Goal: Task Accomplishment & Management: Manage account settings

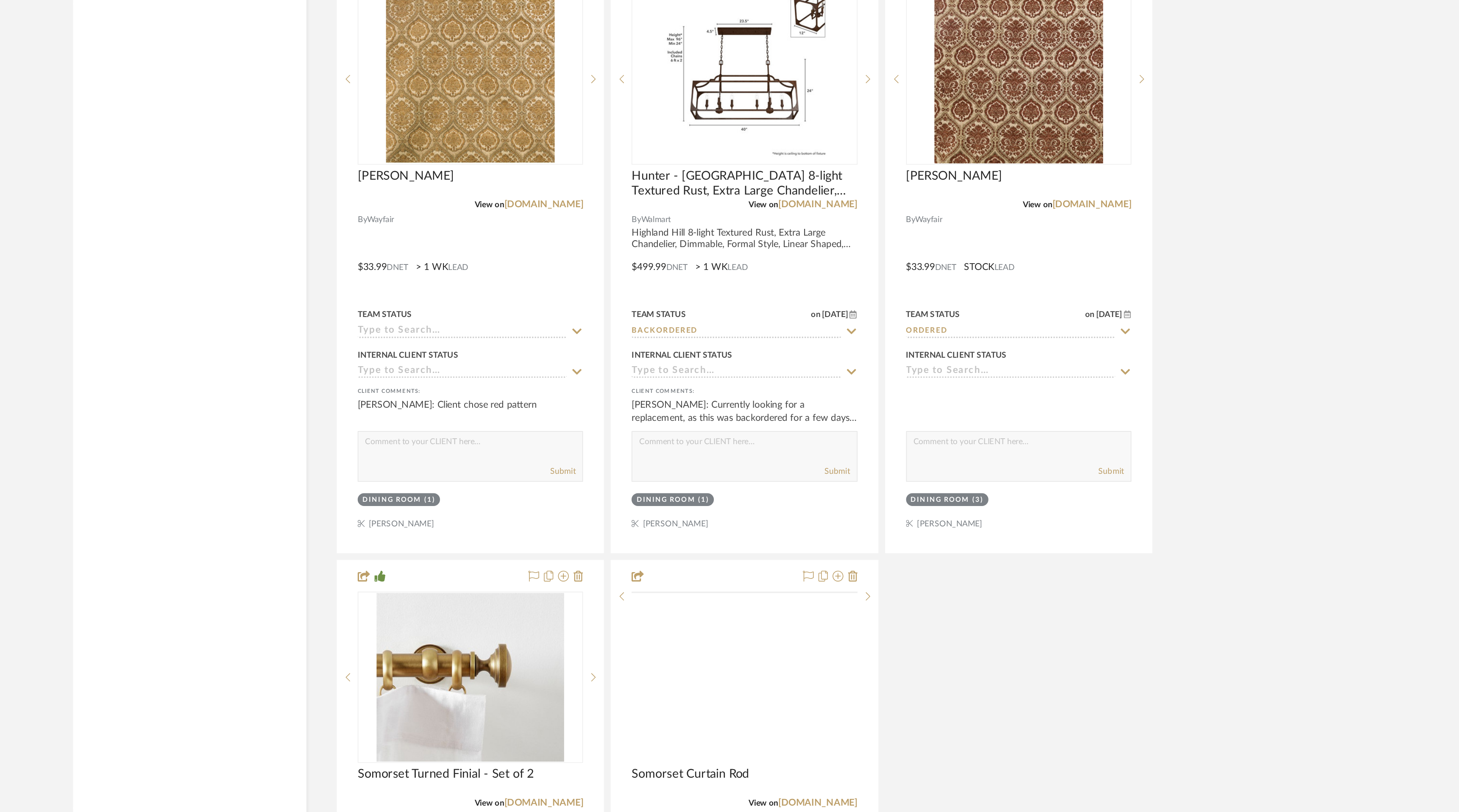
scroll to position [2839, 0]
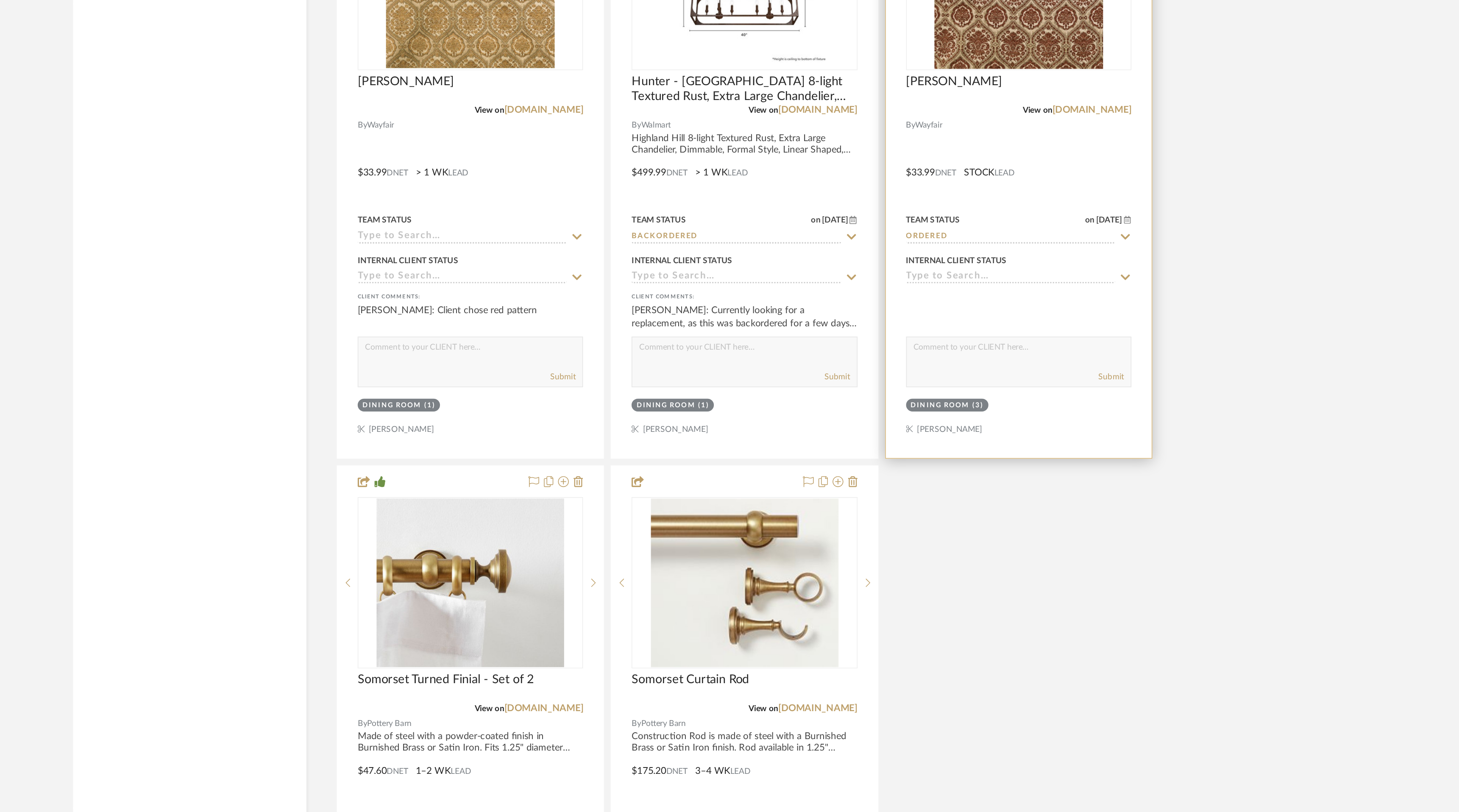
click at [1051, 473] on icon at bounding box center [1051, 476] width 7 height 7
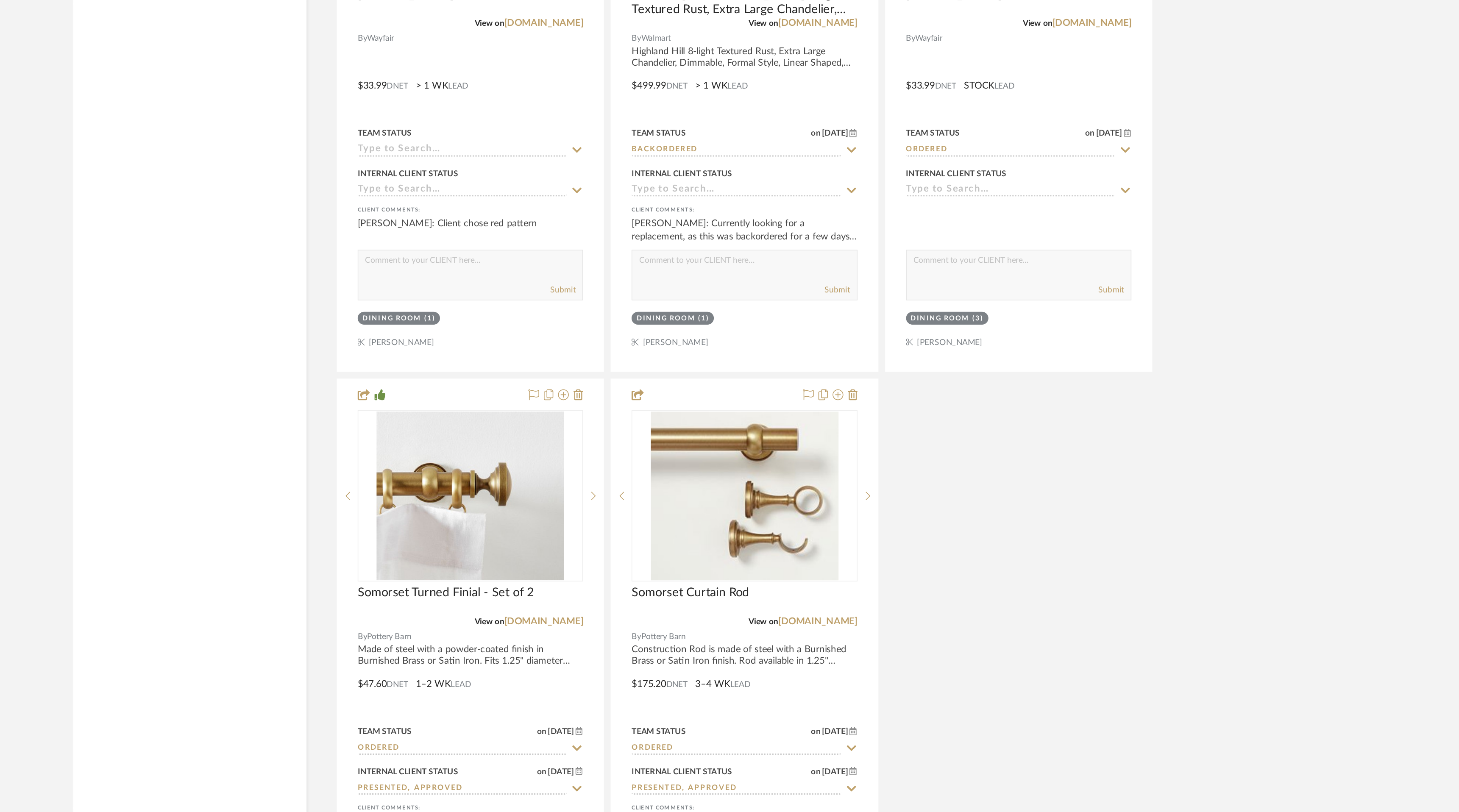
scroll to position [2897, 0]
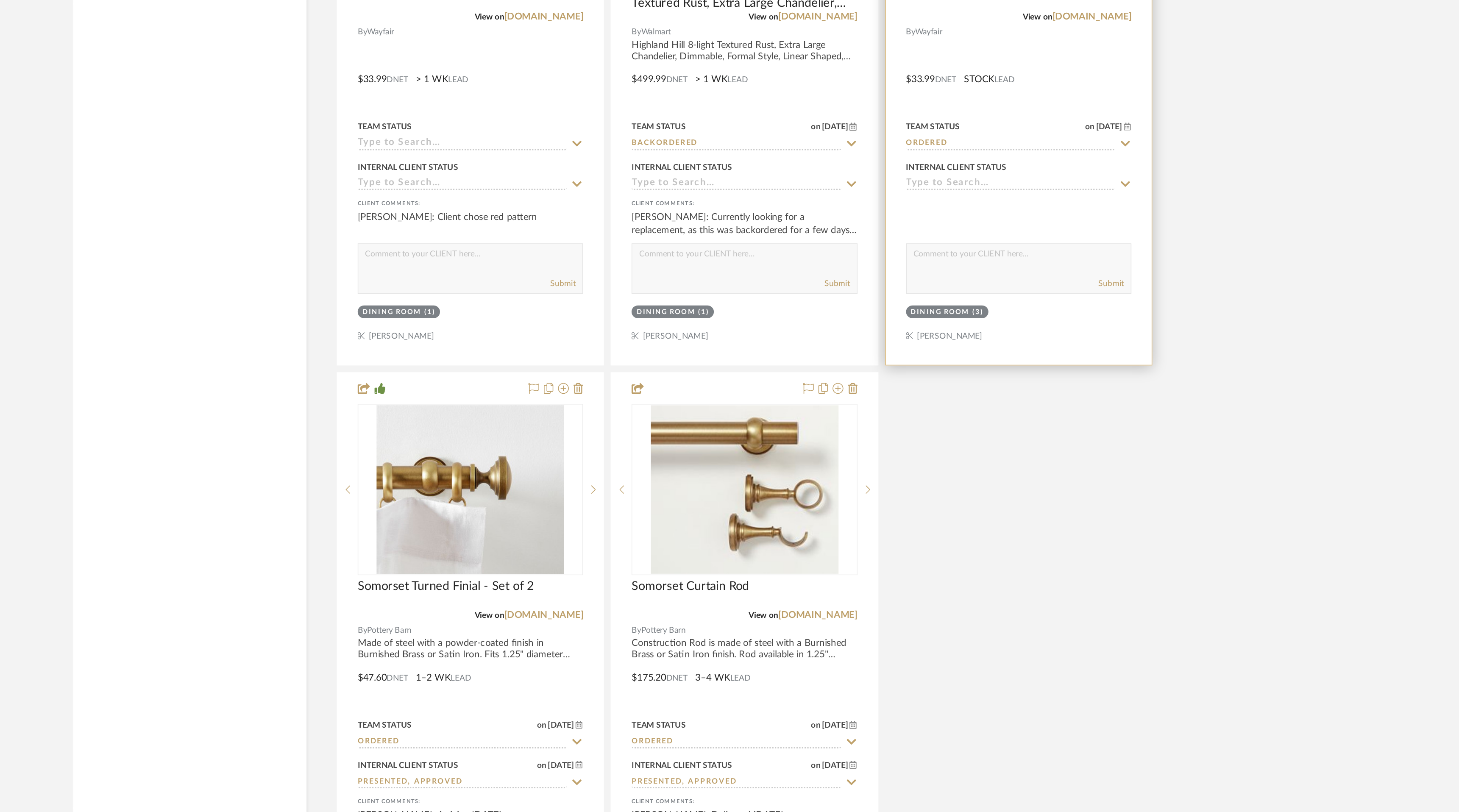
click at [1051, 414] on icon at bounding box center [1051, 417] width 7 height 7
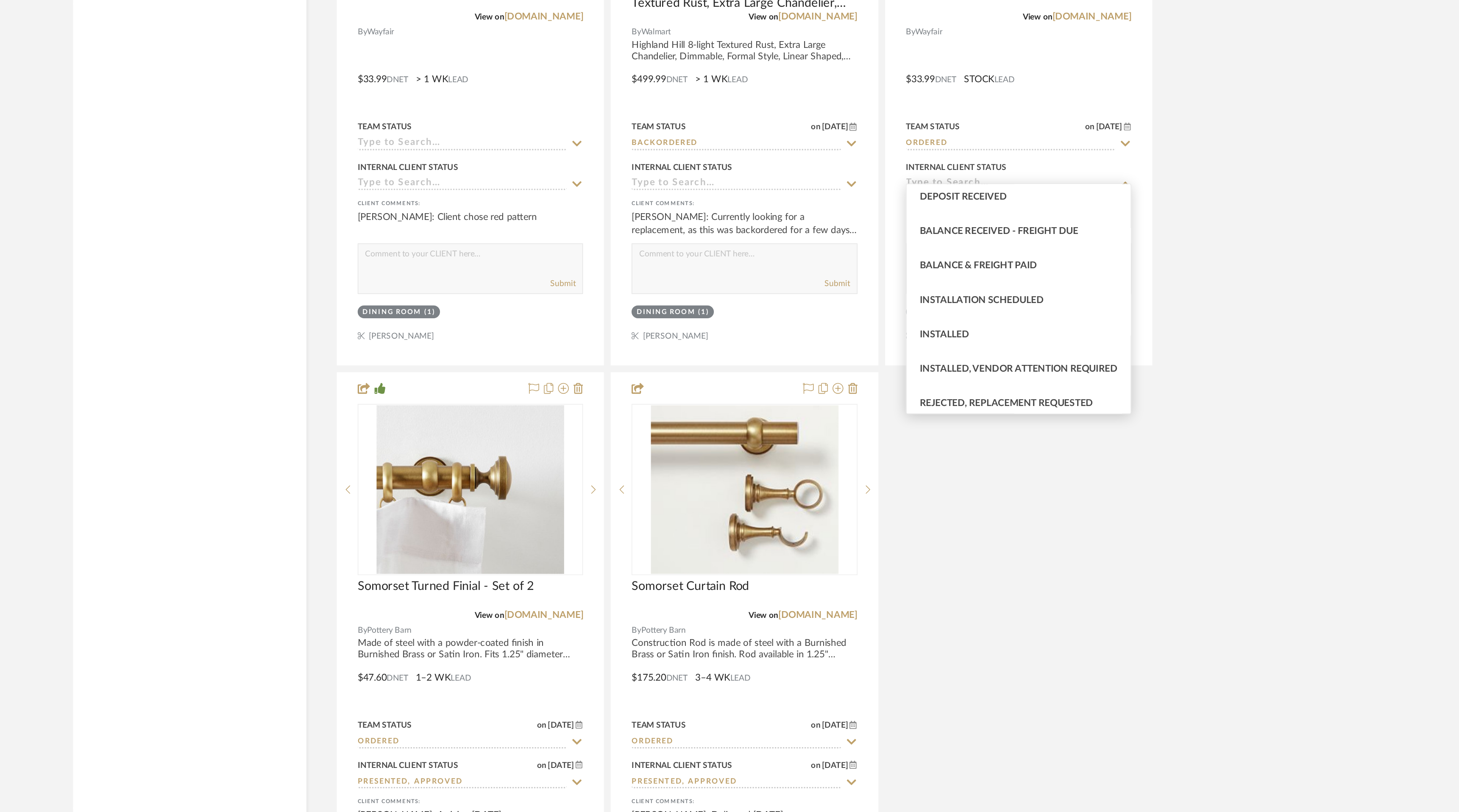
scroll to position [172, 0]
click at [994, 519] on div "Installed" at bounding box center [985, 516] width 140 height 22
type input "8/21/2025"
type input "Installed"
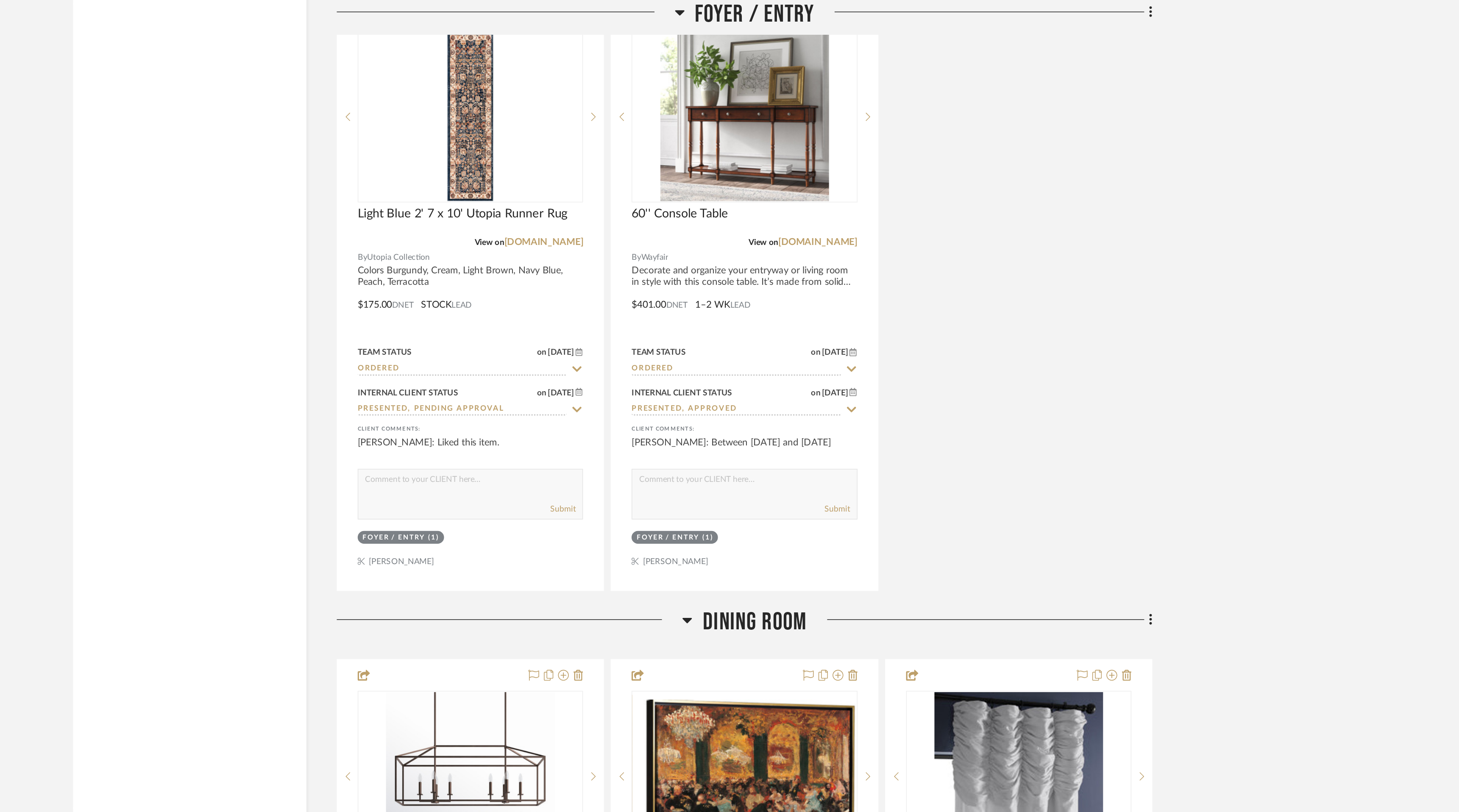
scroll to position [2265, 0]
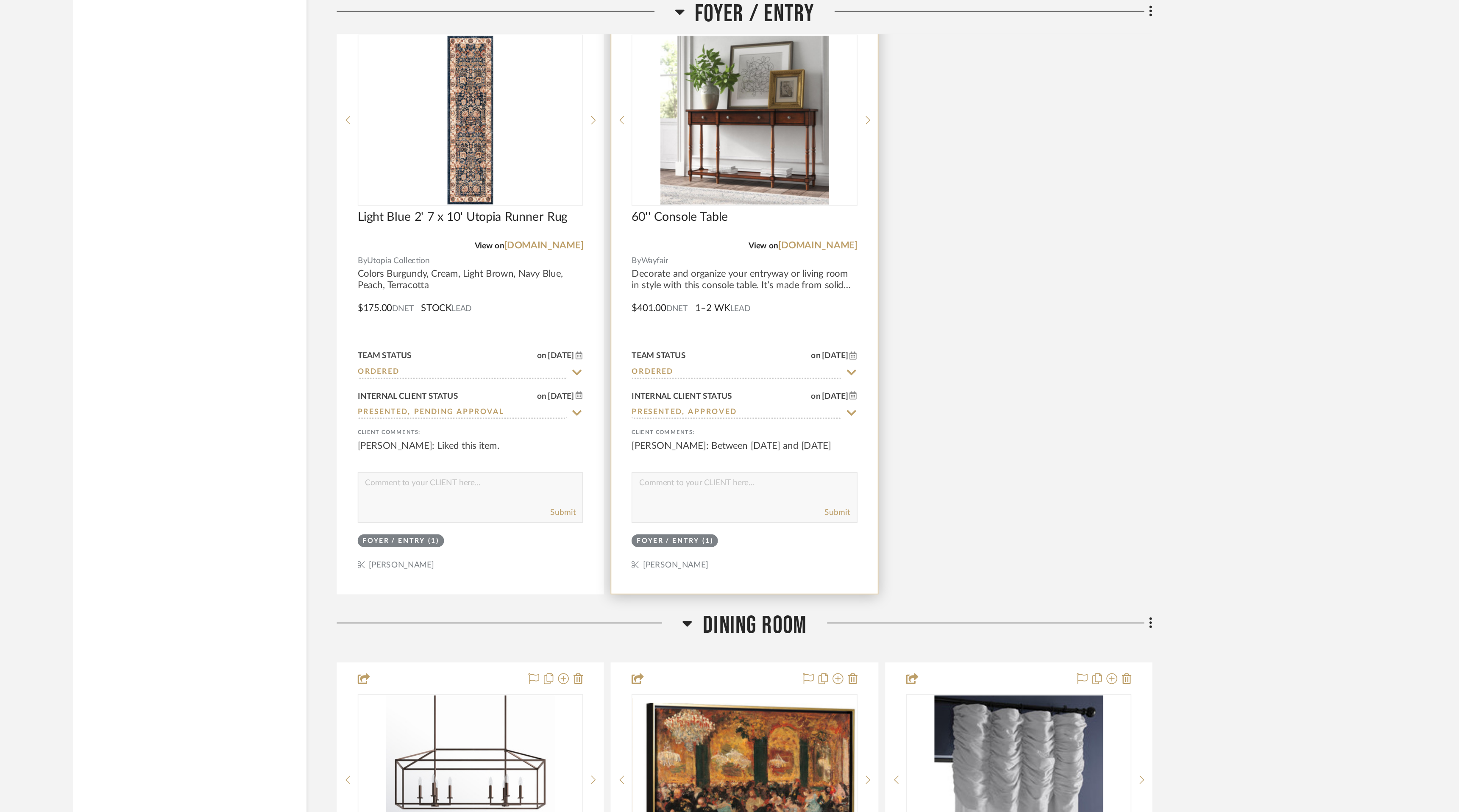
click at [879, 256] on icon at bounding box center [880, 260] width 7 height 7
click at [839, 256] on input "Presented, Approved" at bounding box center [807, 260] width 131 height 8
click at [880, 256] on icon at bounding box center [880, 260] width 7 height 7
type input "8/21/2025"
click at [821, 256] on input at bounding box center [807, 260] width 131 height 8
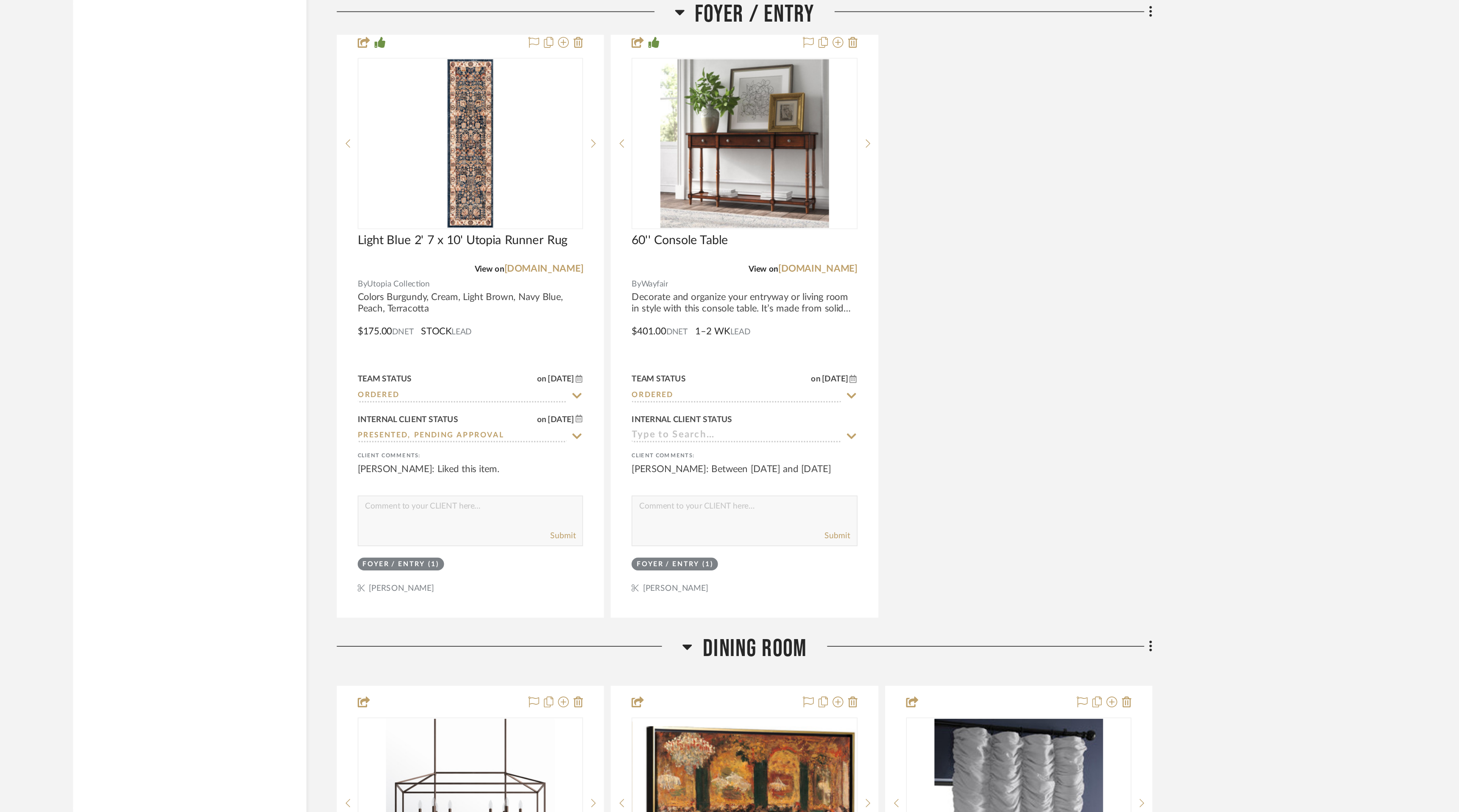
scroll to position [2239, 0]
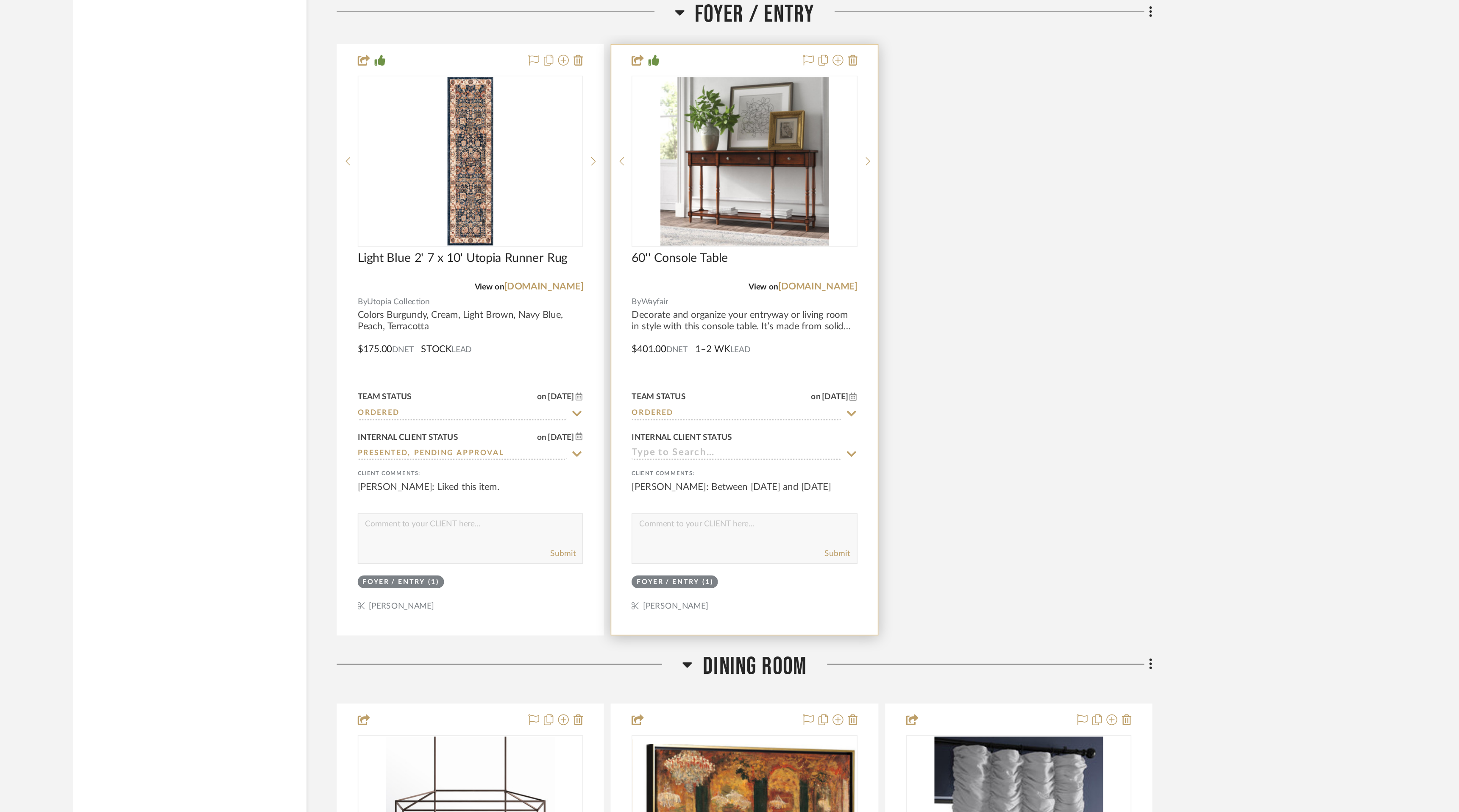
click at [853, 281] on input at bounding box center [807, 285] width 131 height 8
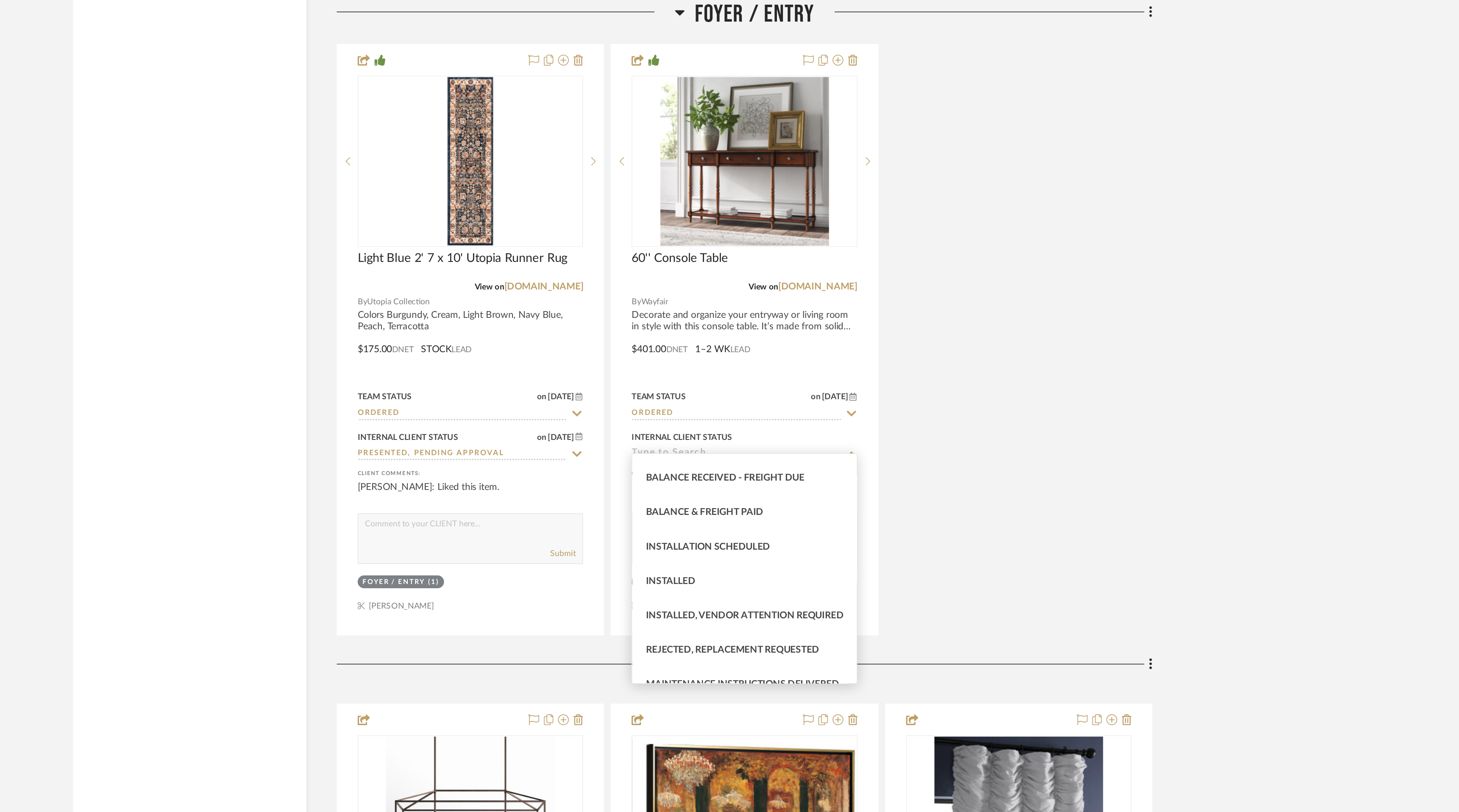
scroll to position [192, 0]
click at [840, 366] on div "Installed" at bounding box center [812, 364] width 140 height 22
type input "Installed"
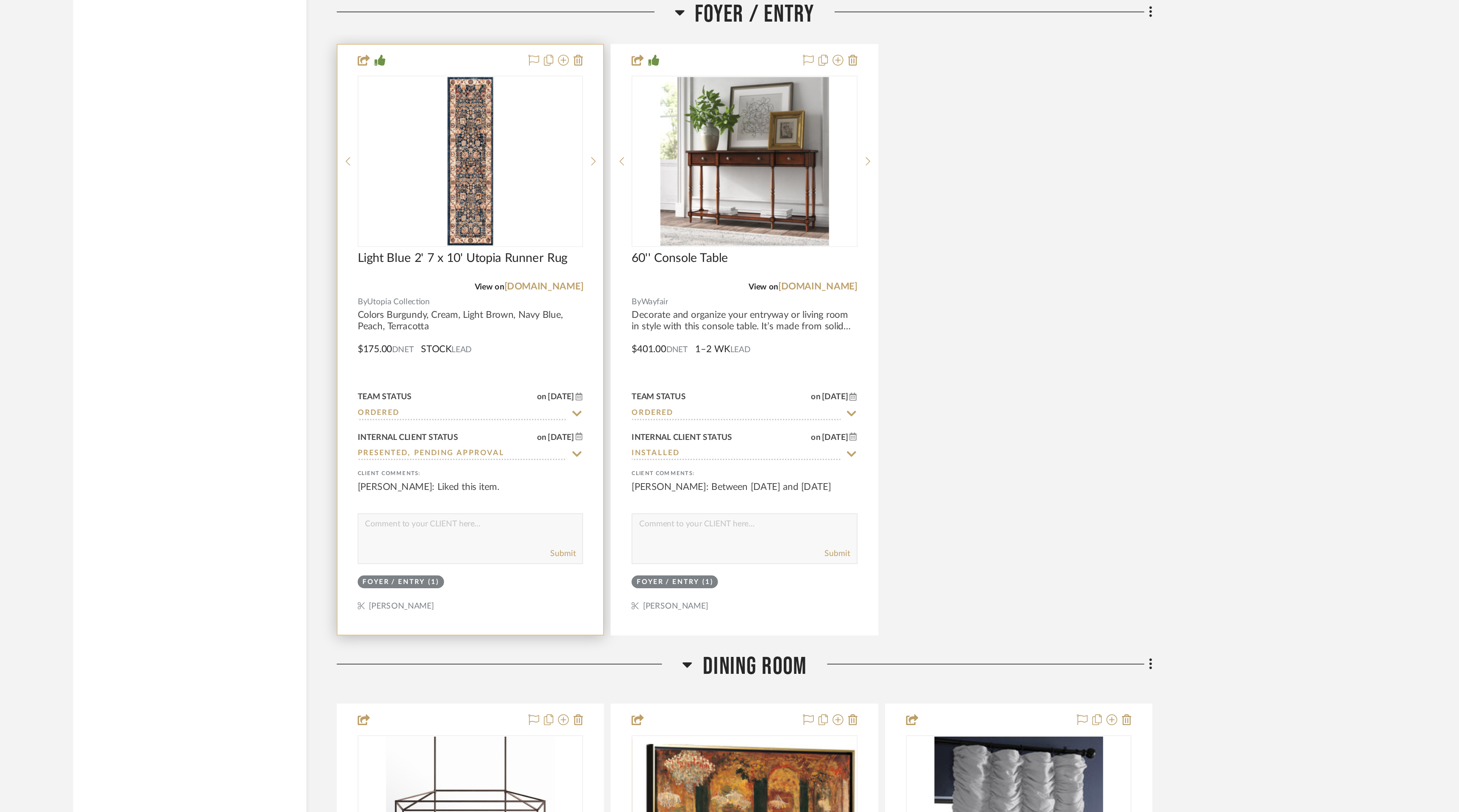
click at [708, 282] on icon at bounding box center [707, 285] width 7 height 7
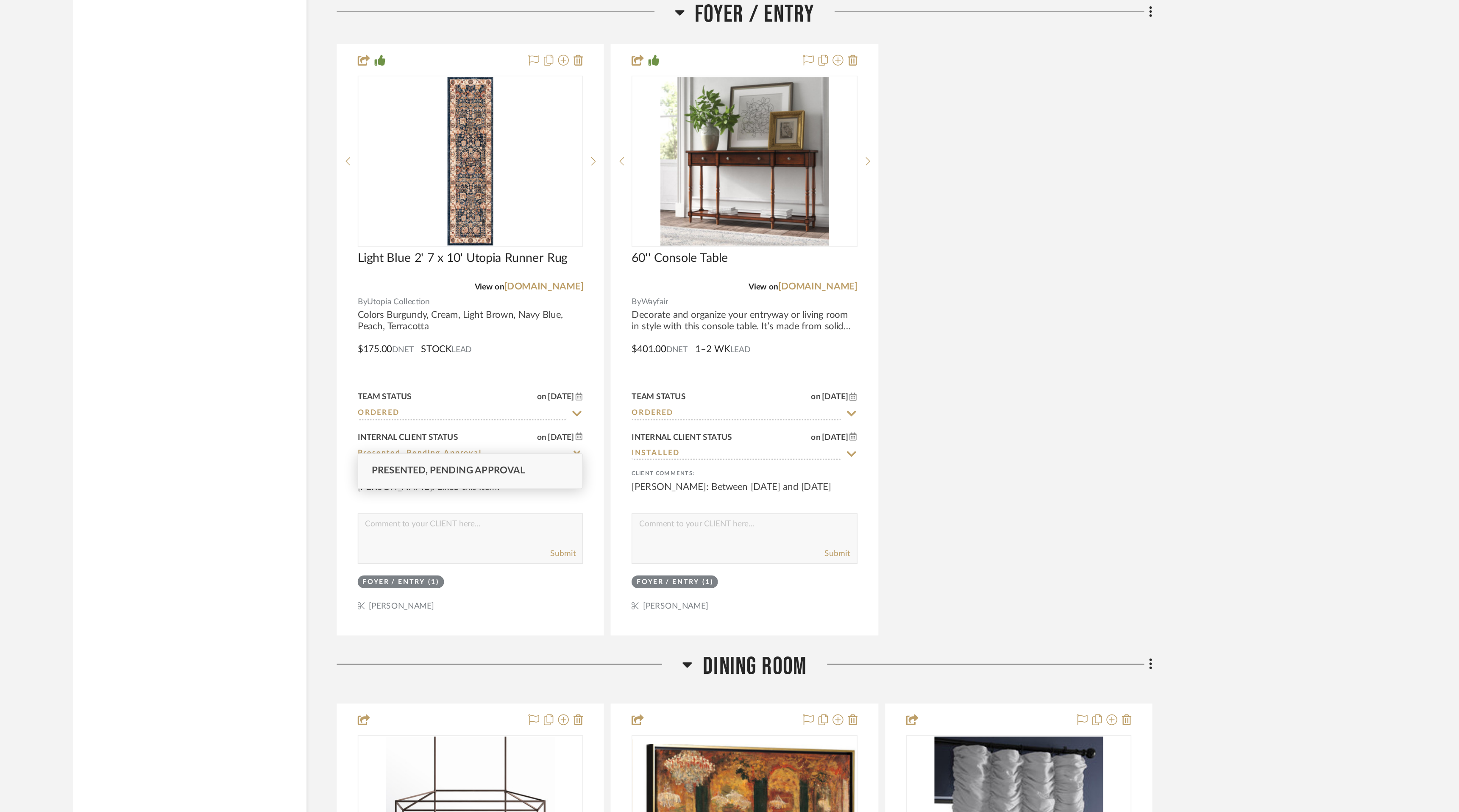
click at [673, 296] on span "Presented, Pending Approval" at bounding box center [626, 296] width 96 height 6
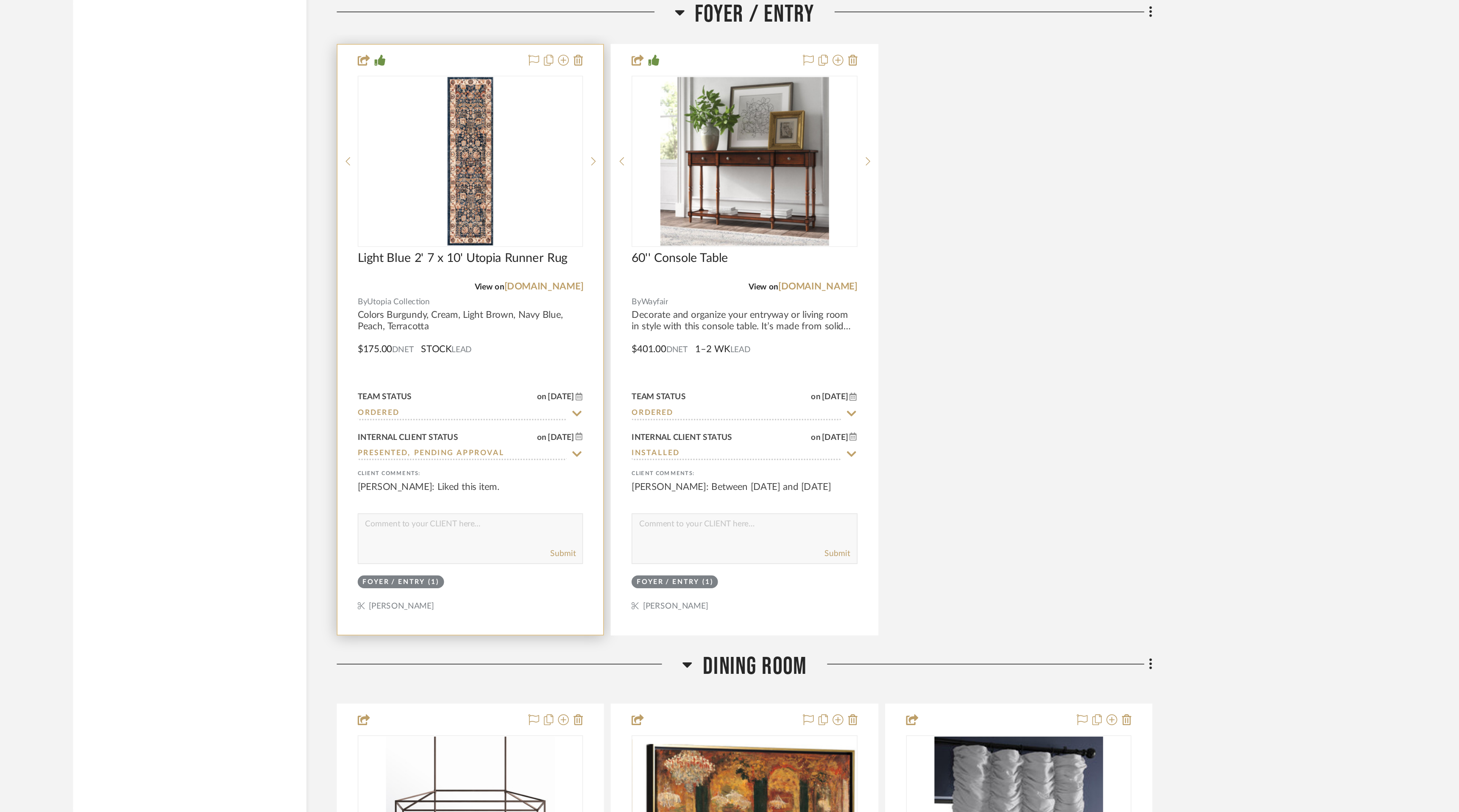
click at [666, 281] on input "Presented, Pending Approval" at bounding box center [635, 285] width 131 height 8
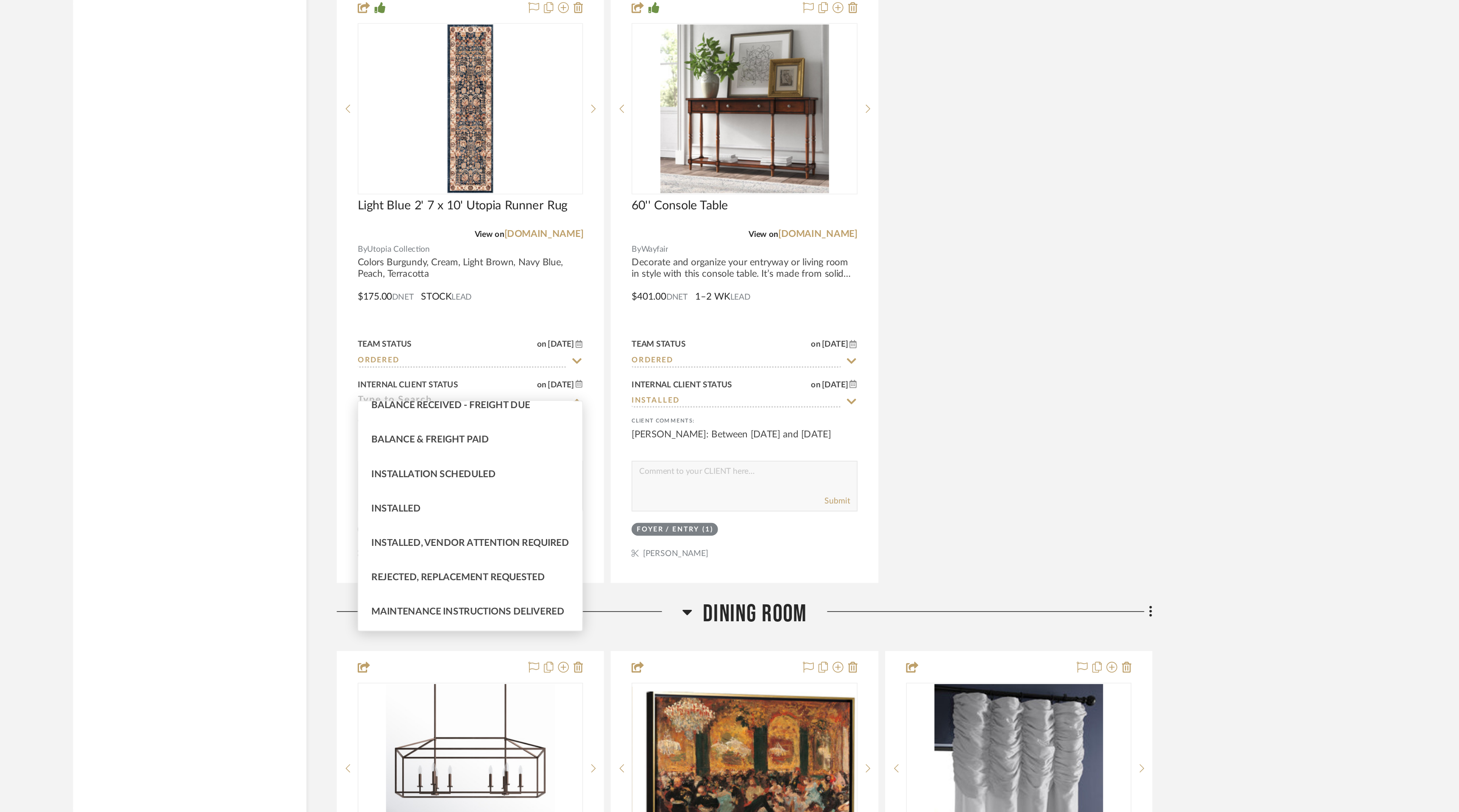
scroll to position [209, 0]
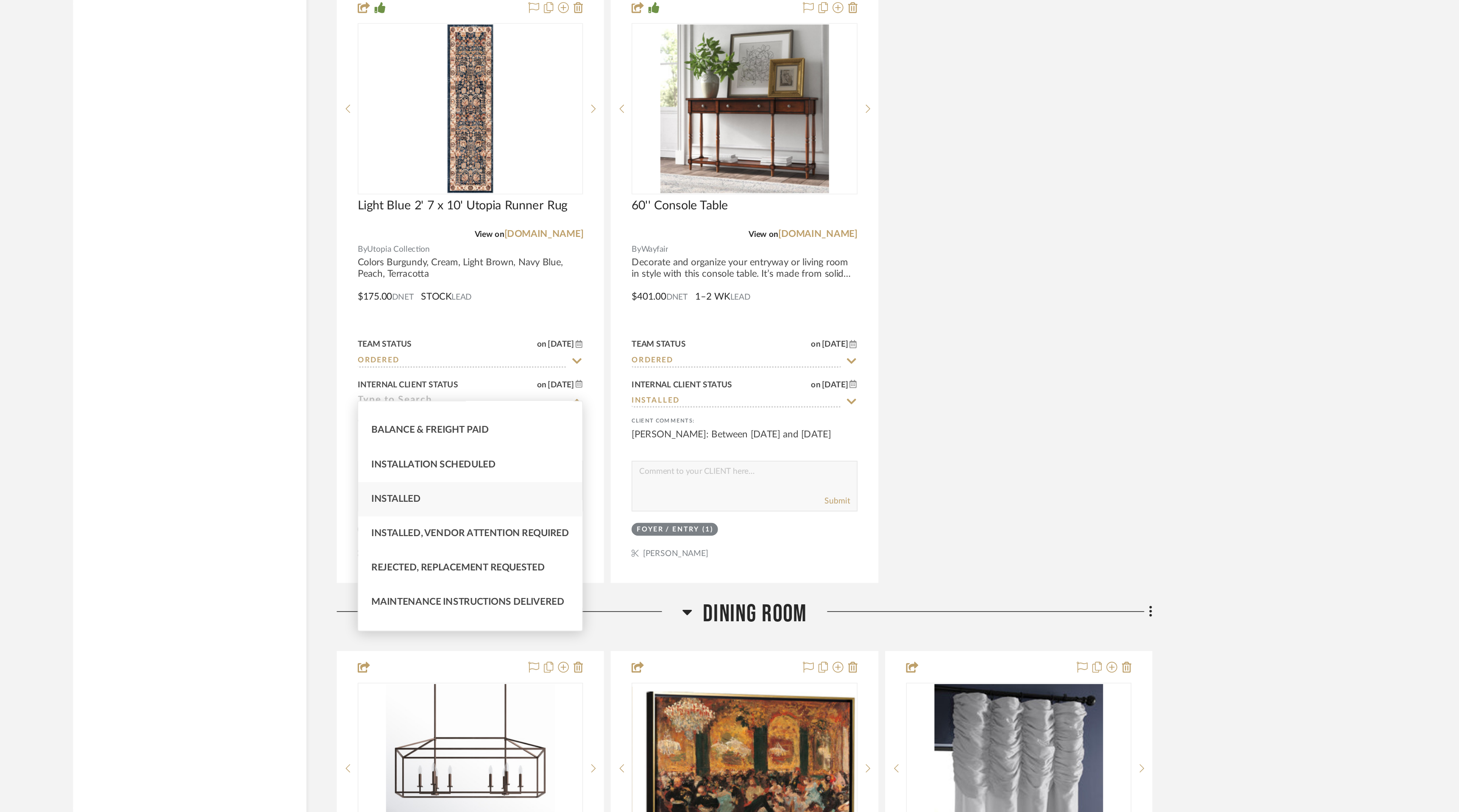
click at [678, 341] on div "Installed" at bounding box center [640, 347] width 140 height 22
type input "8/21/2025"
type input "Installed"
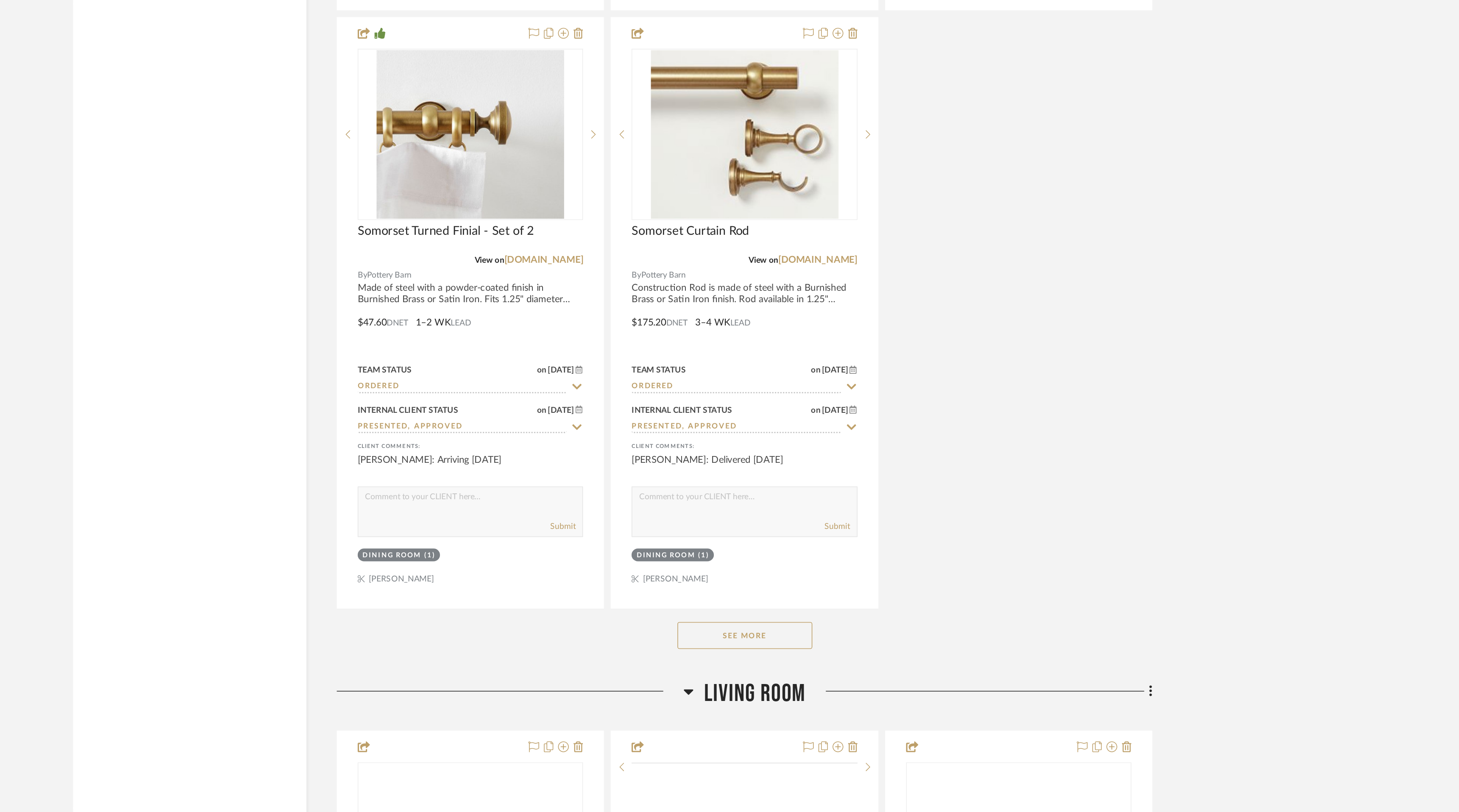
scroll to position [3299, 0]
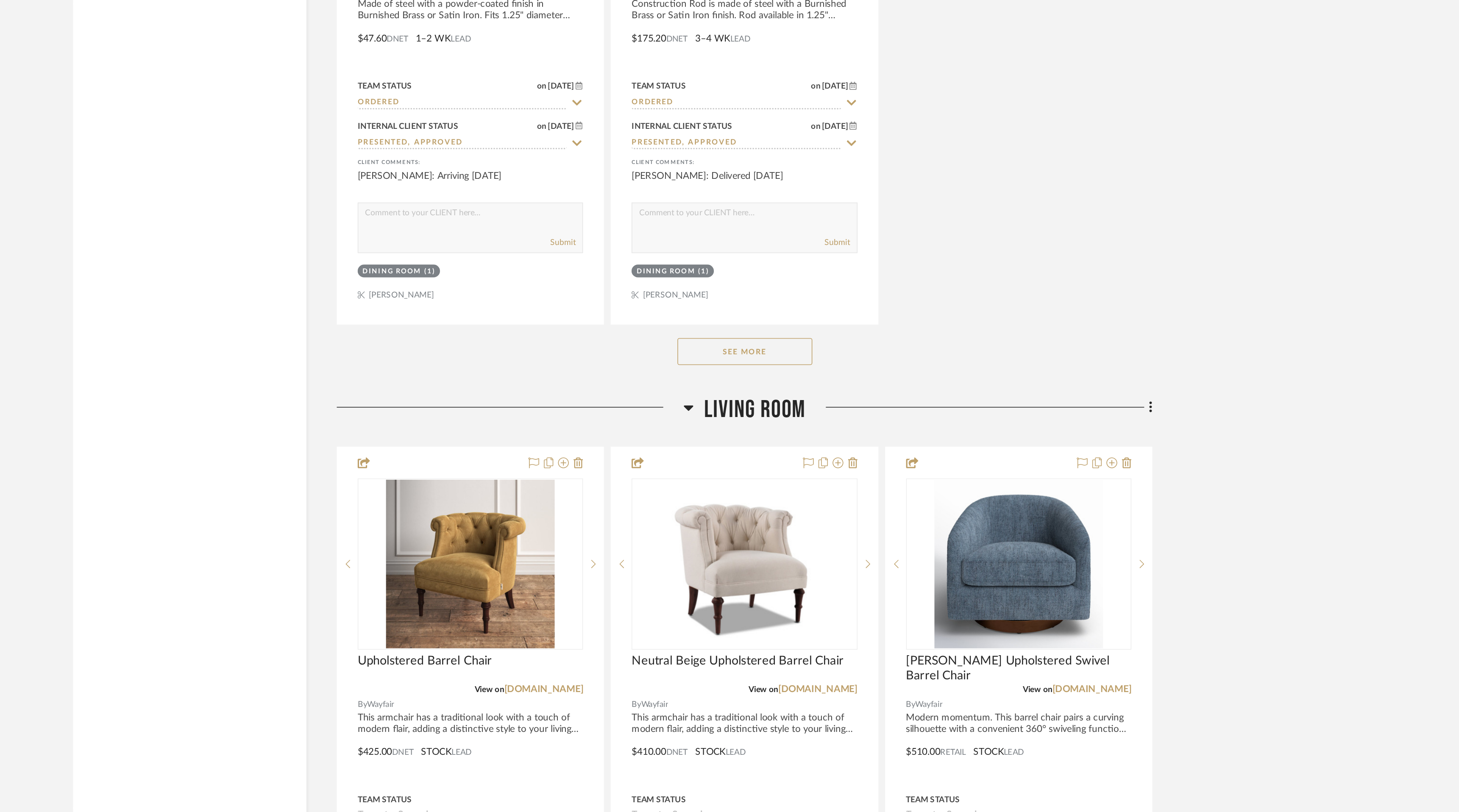
click at [820, 516] on button "See More" at bounding box center [813, 523] width 85 height 17
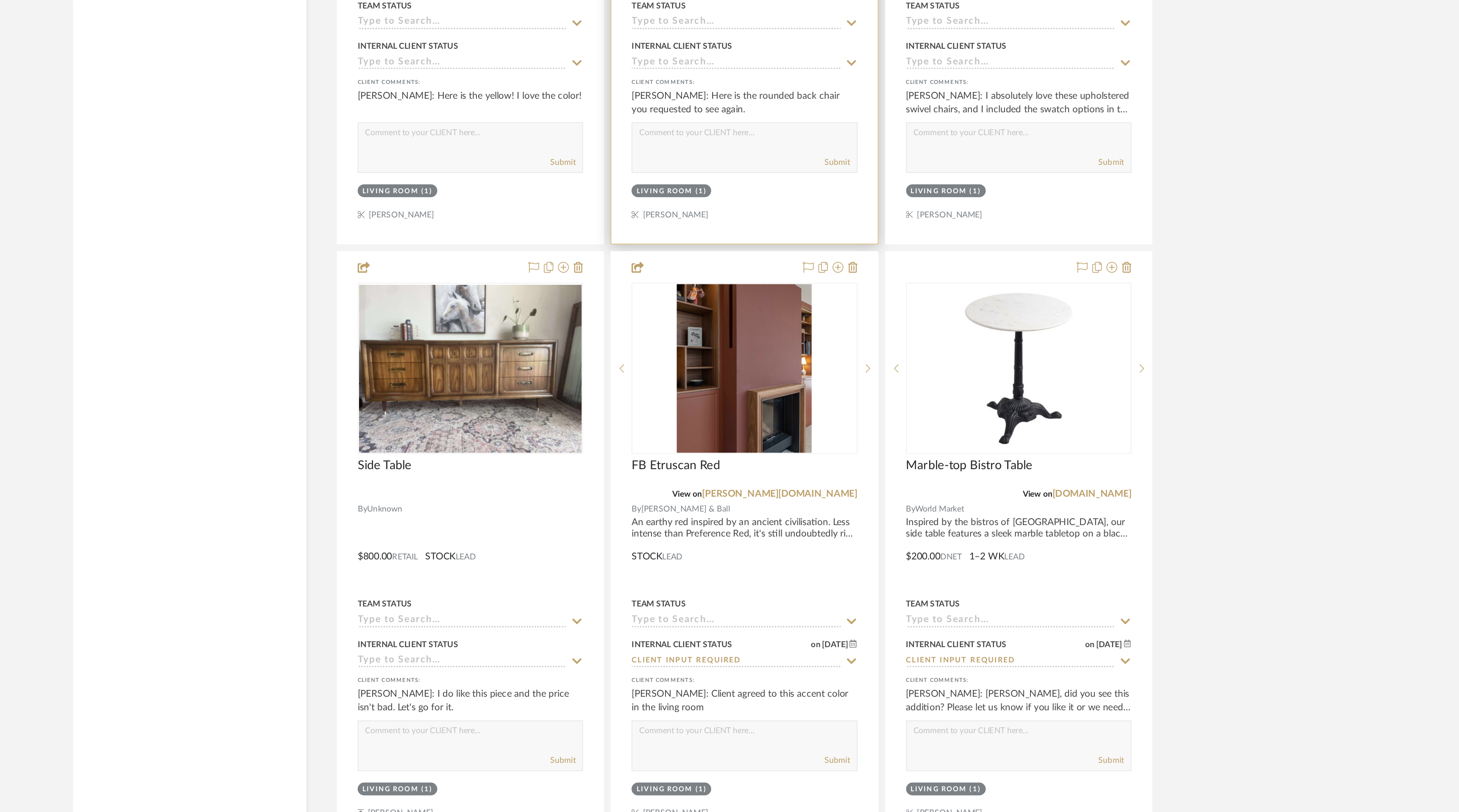
scroll to position [3798, 0]
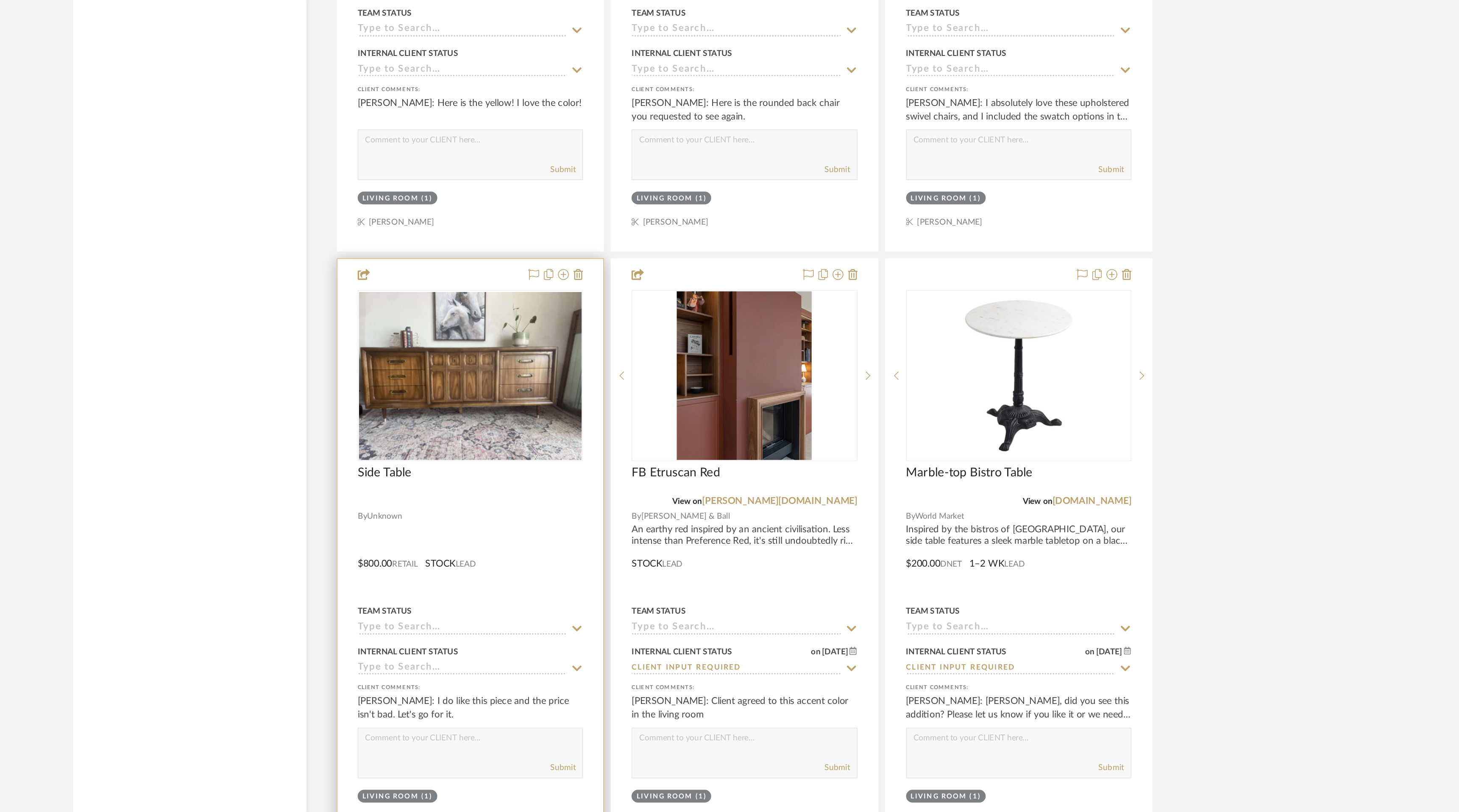
click at [639, 760] on textarea at bounding box center [640, 763] width 140 height 16
type textarea "Ok, I will send over the invoice and will have to go pay him and claim the piec…"
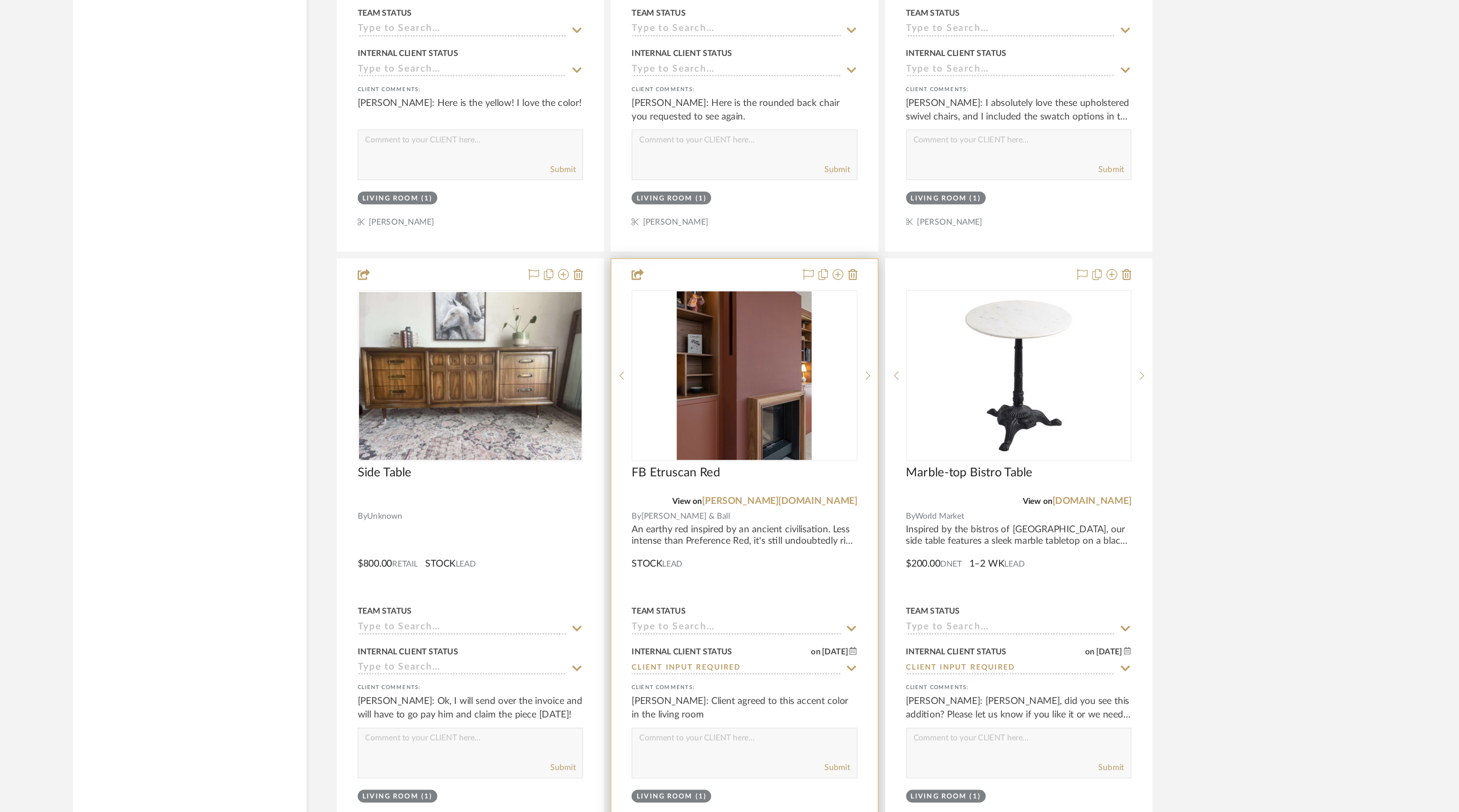
click at [879, 714] on icon at bounding box center [880, 718] width 7 height 7
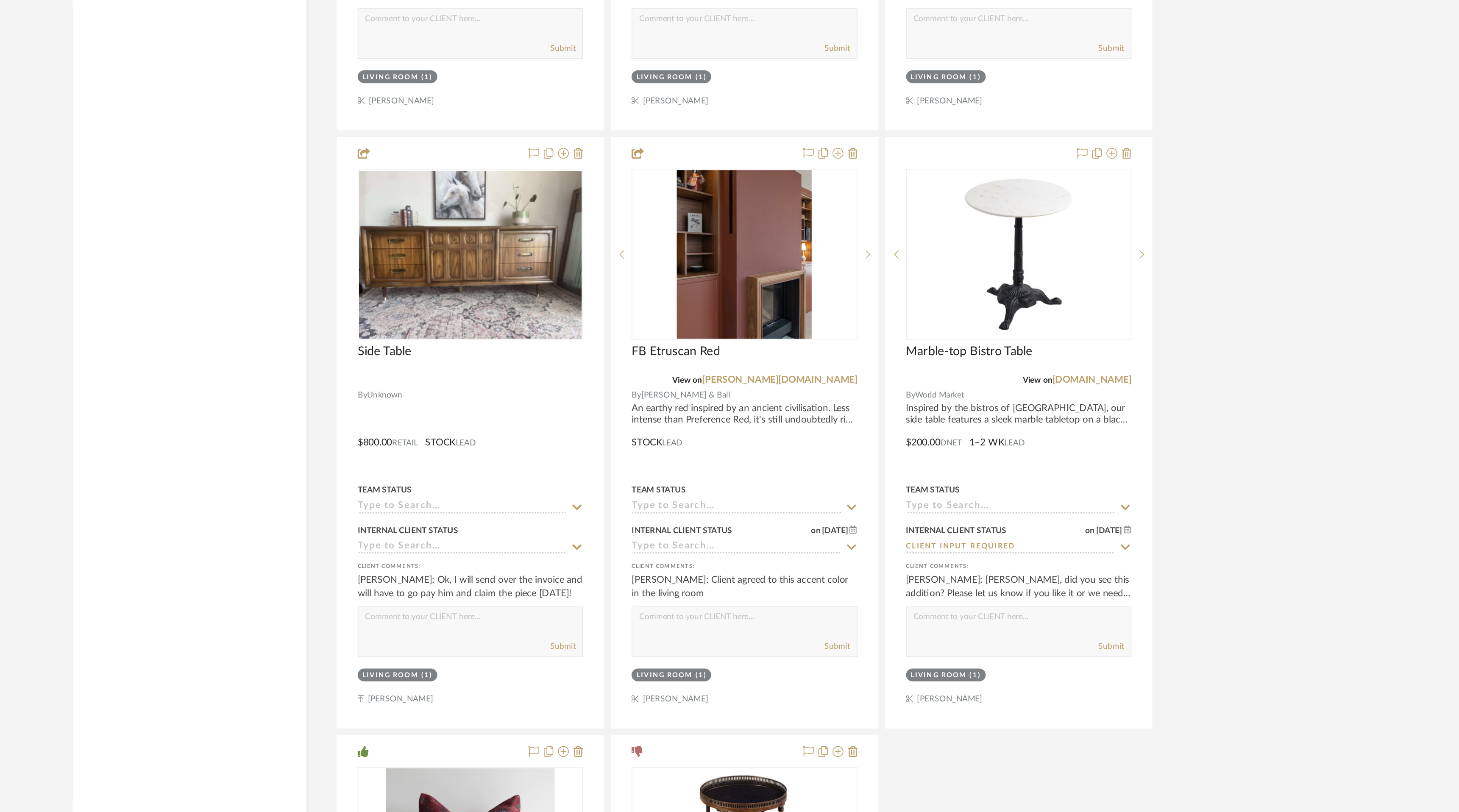
scroll to position [3869, 0]
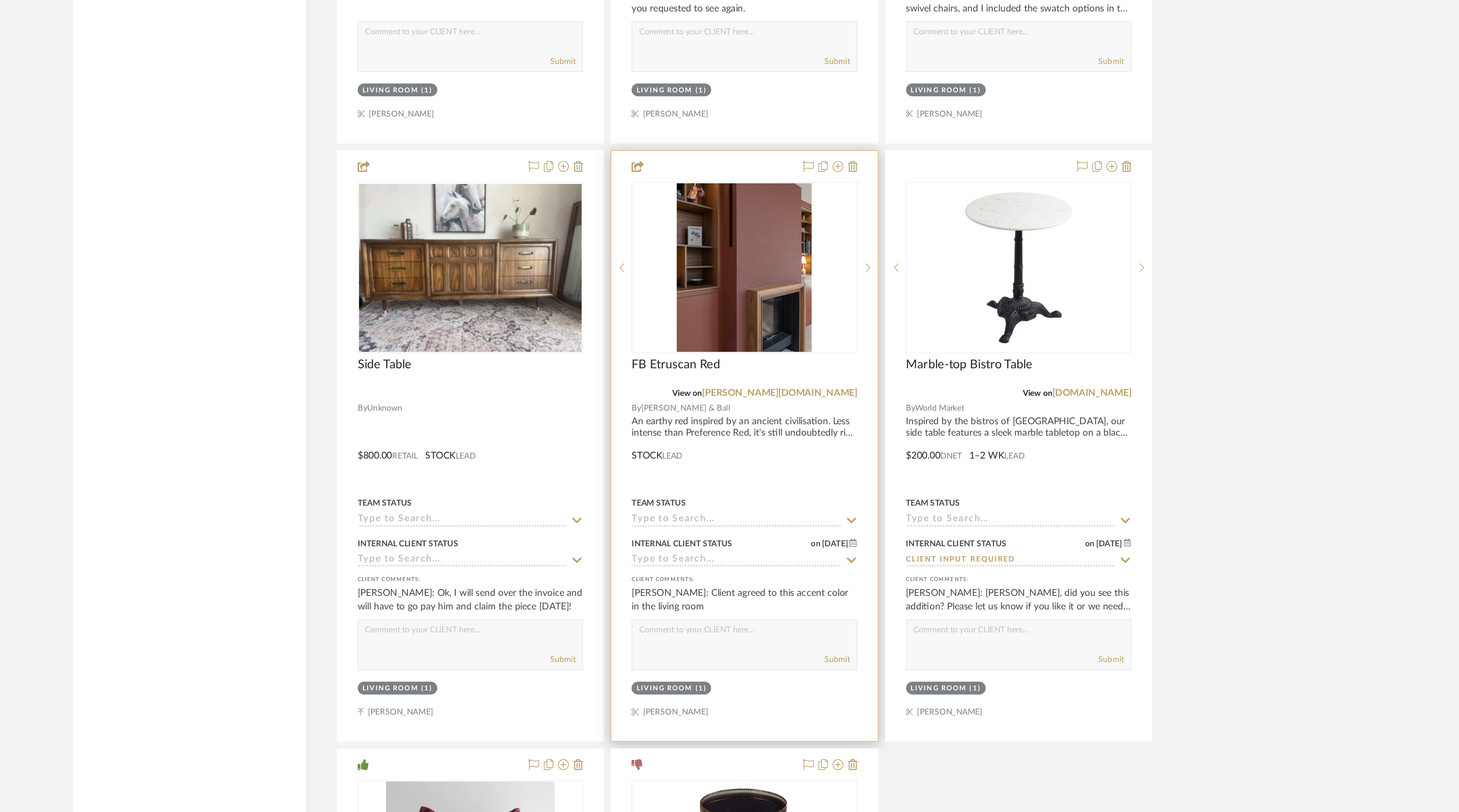
click at [878, 643] on icon at bounding box center [880, 646] width 7 height 7
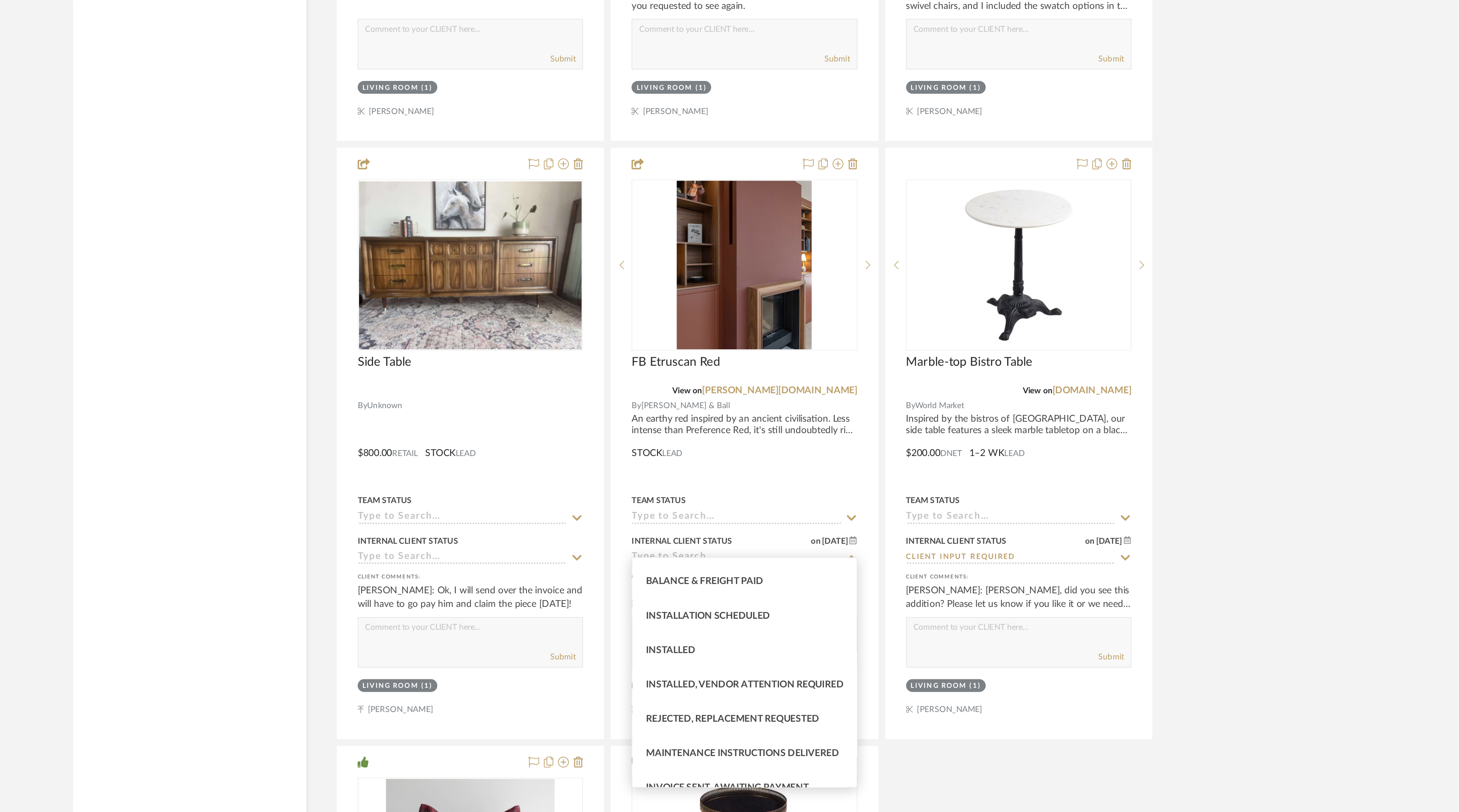
scroll to position [216, 0]
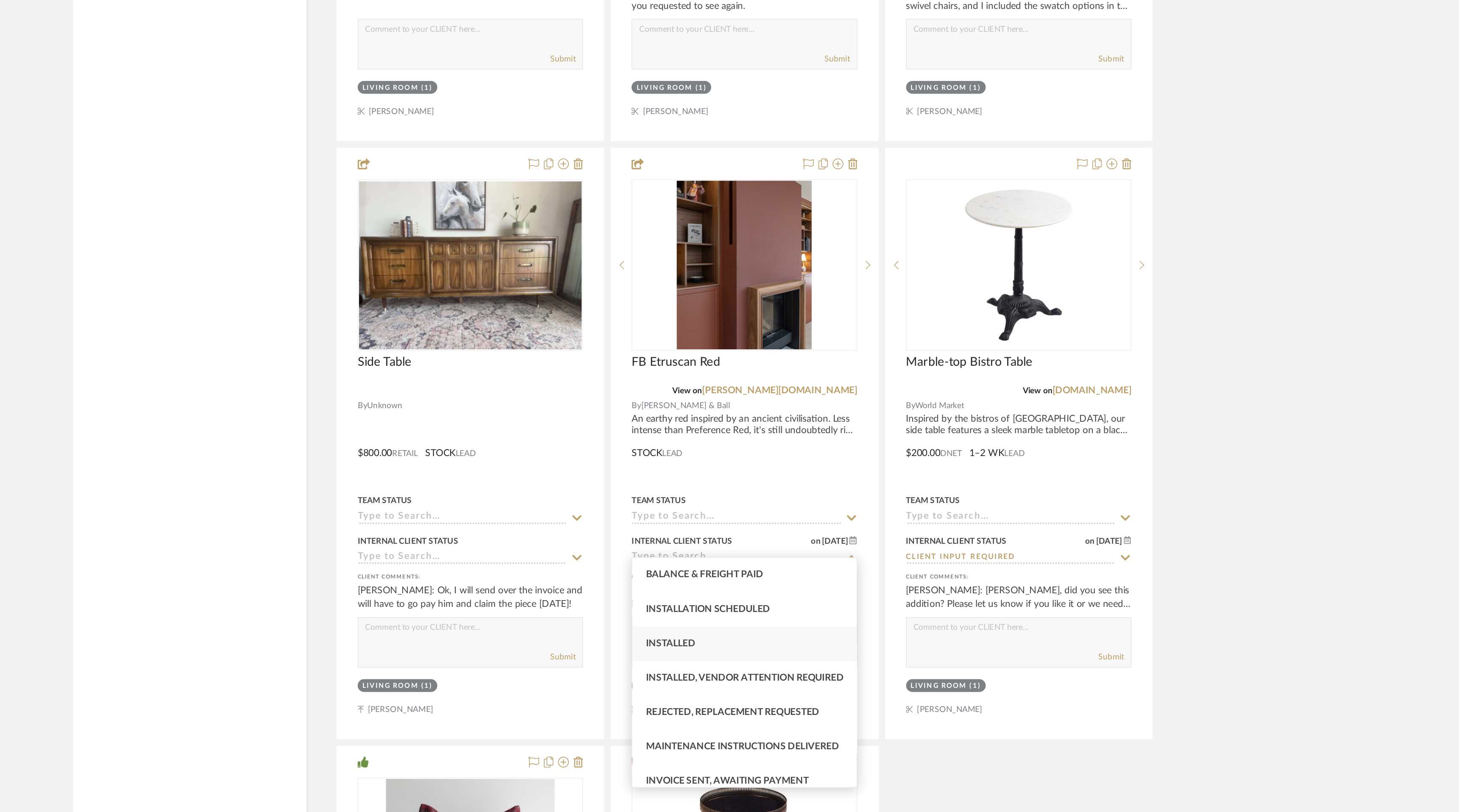
click at [835, 700] on div "Installed" at bounding box center [812, 700] width 140 height 22
type input "8/21/2025"
type input "Installed"
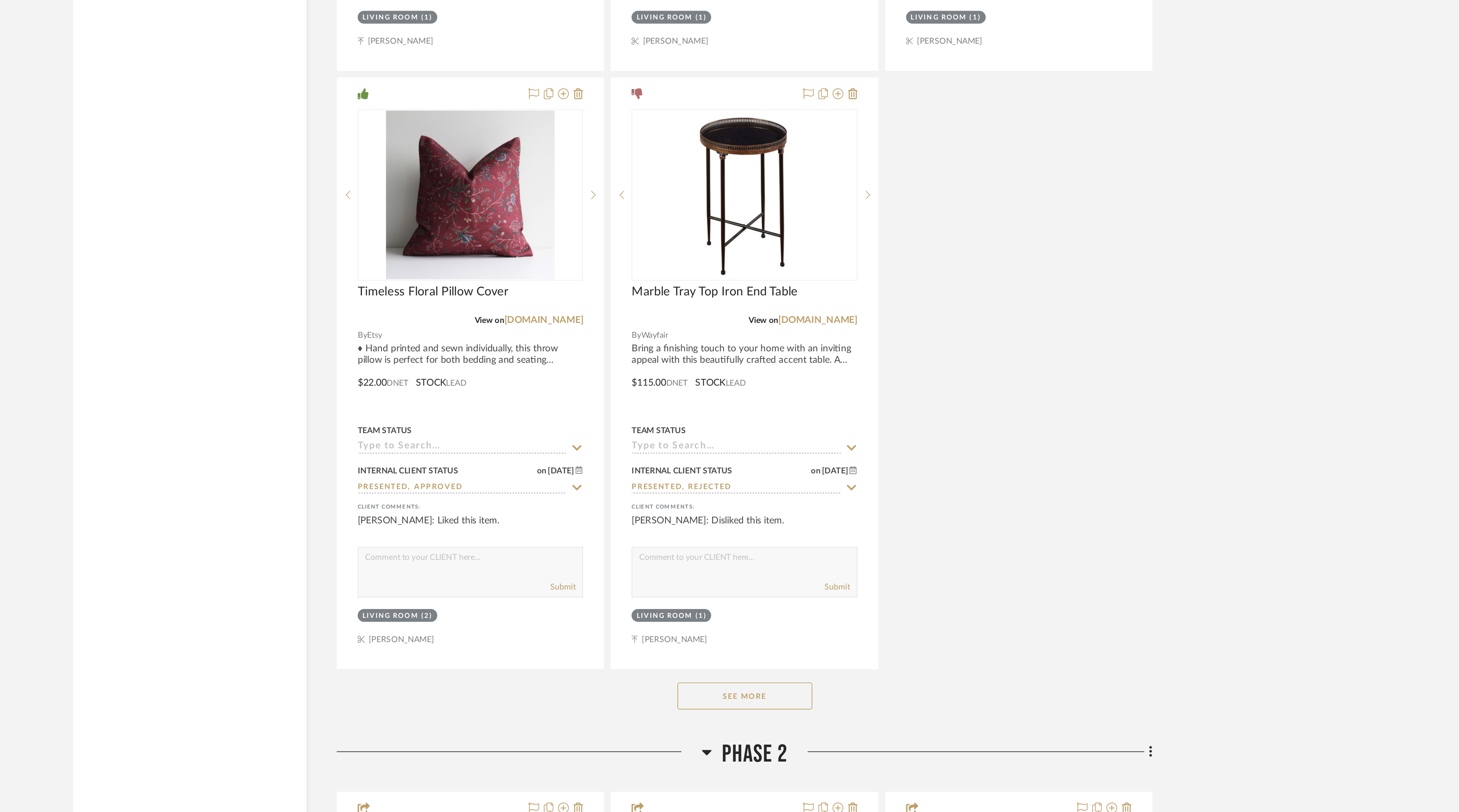
scroll to position [4468, 0]
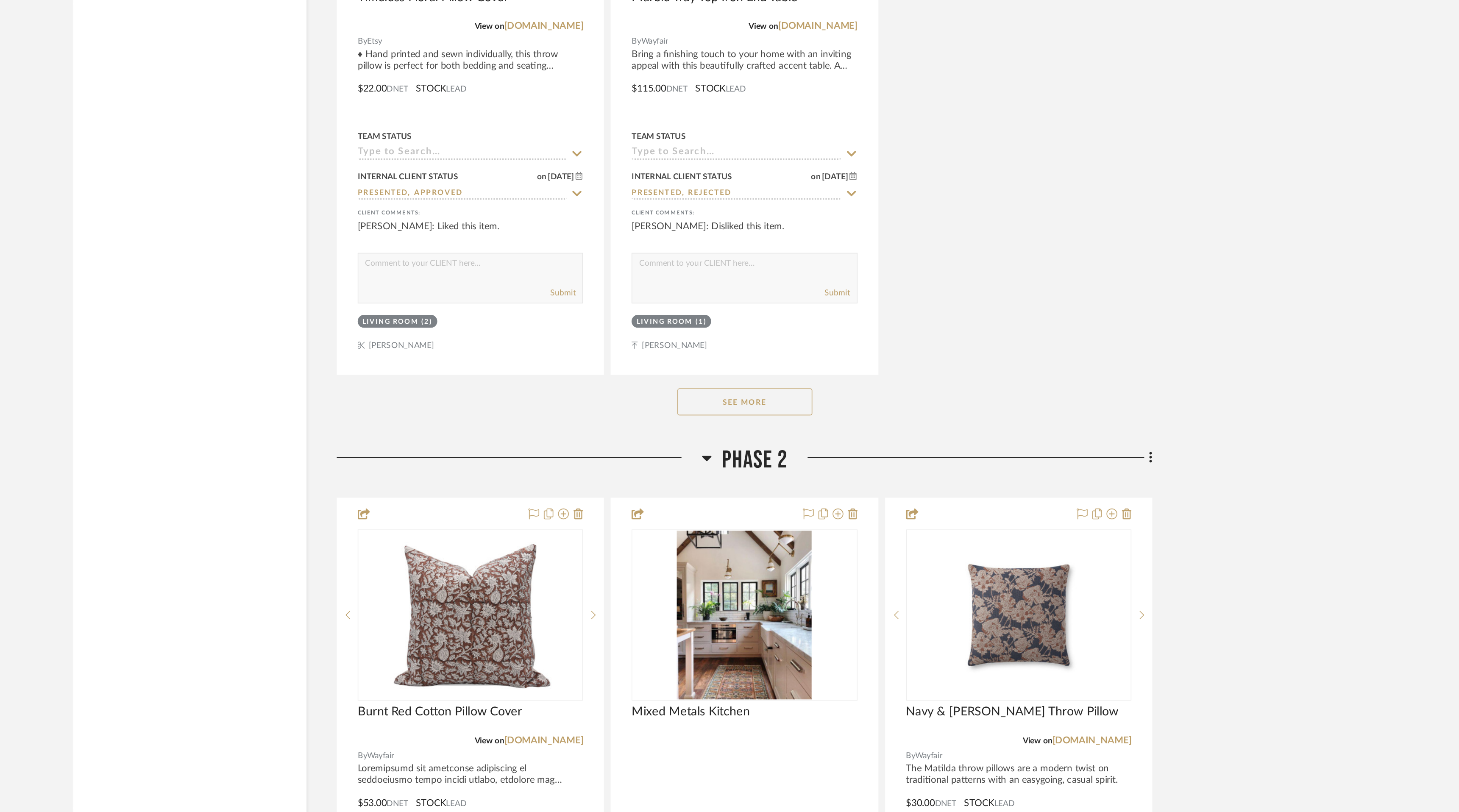
click at [828, 550] on button "See More" at bounding box center [813, 554] width 85 height 17
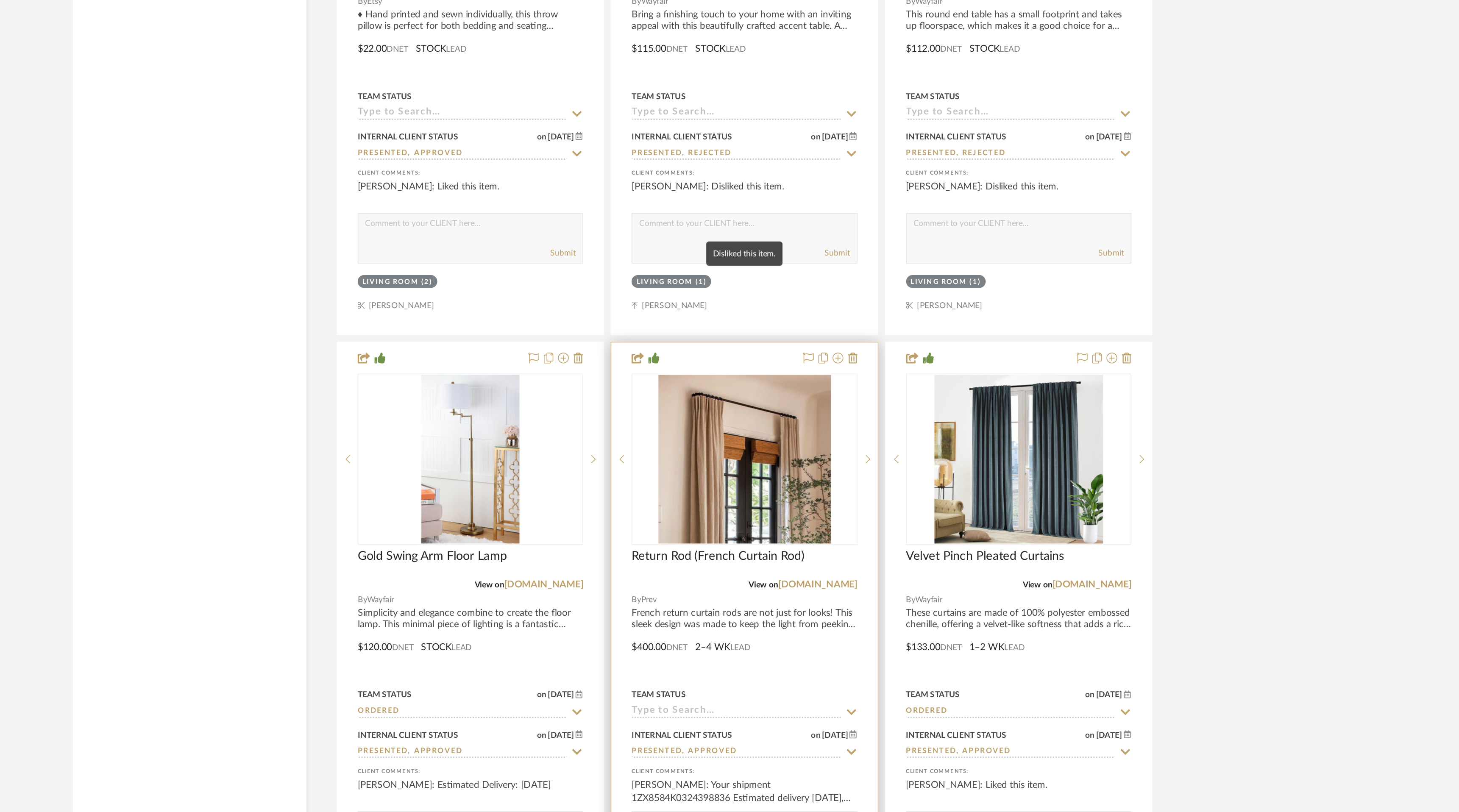
scroll to position [4530, 0]
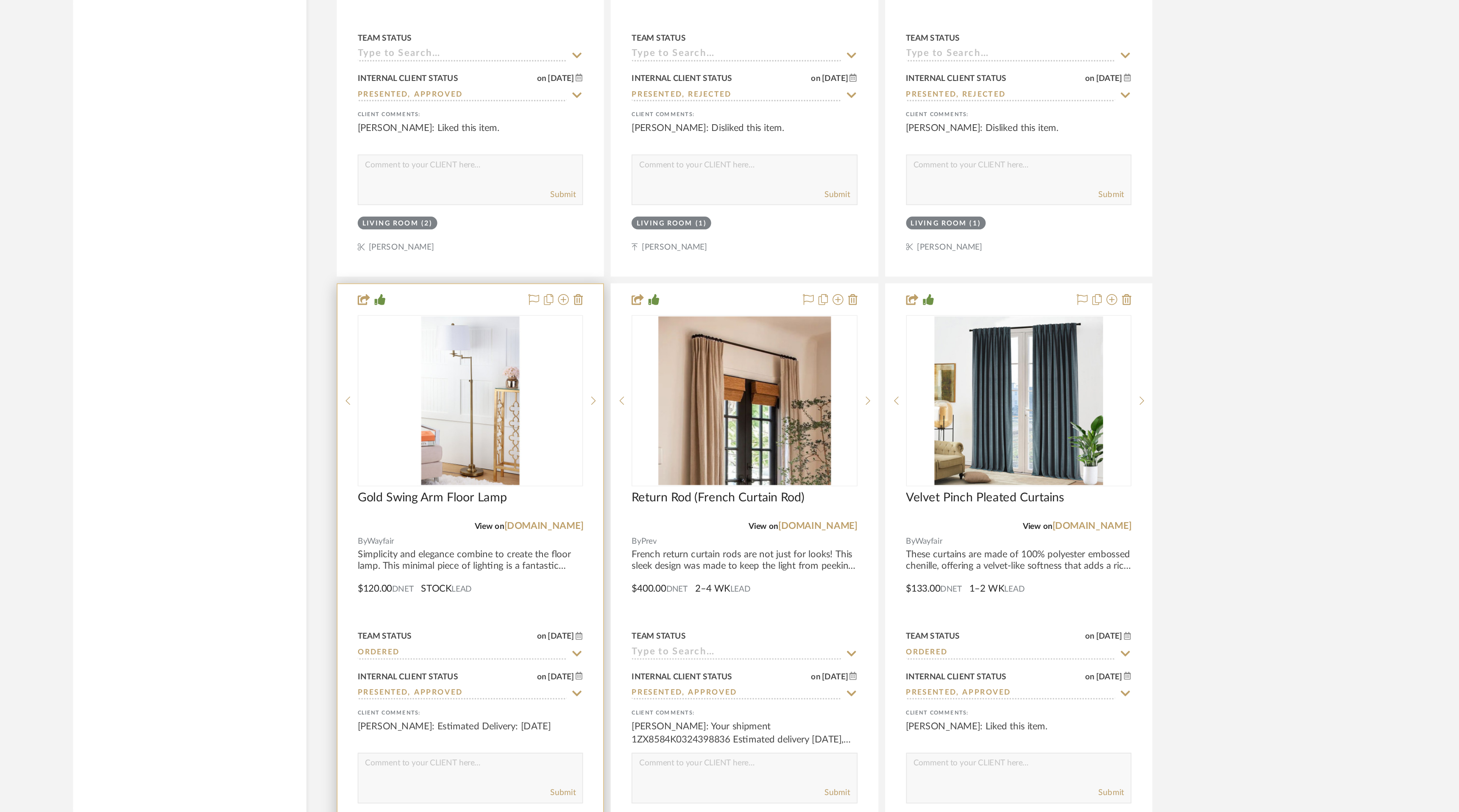
click at [634, 777] on textarea at bounding box center [640, 783] width 140 height 16
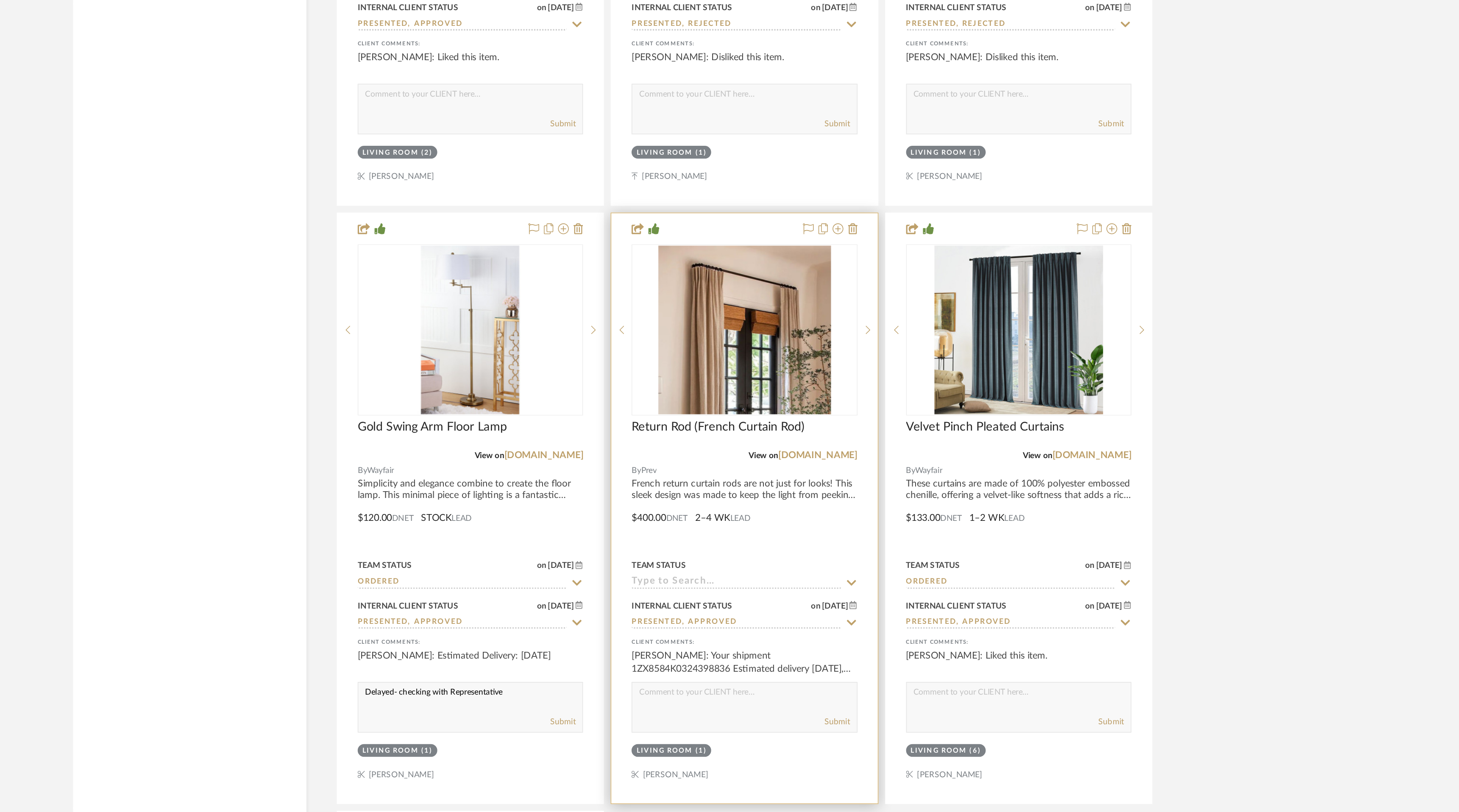
scroll to position [4579, 0]
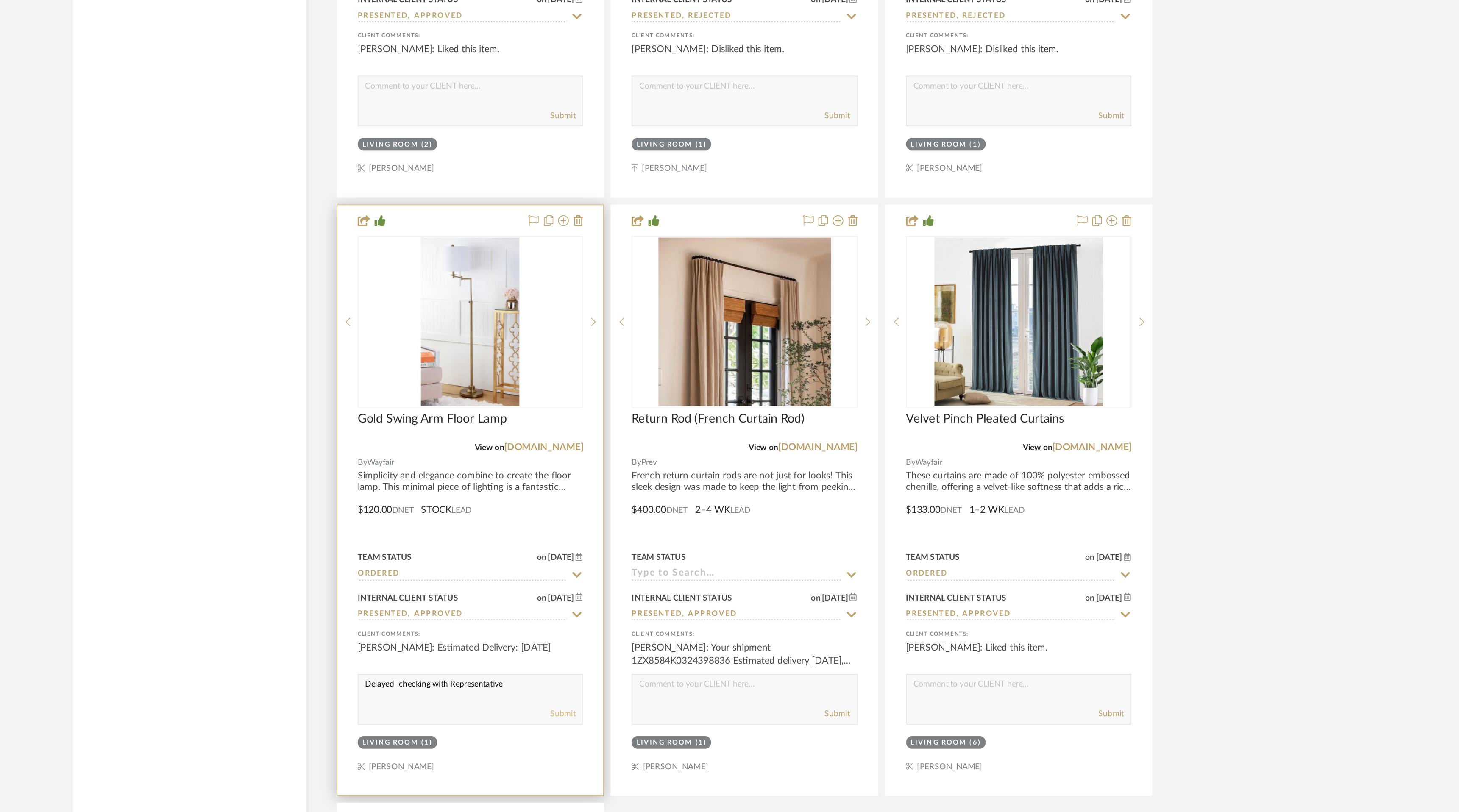
type textarea "Delayed- checking with Representative"
click at [699, 747] on button "Submit" at bounding box center [698, 750] width 16 height 7
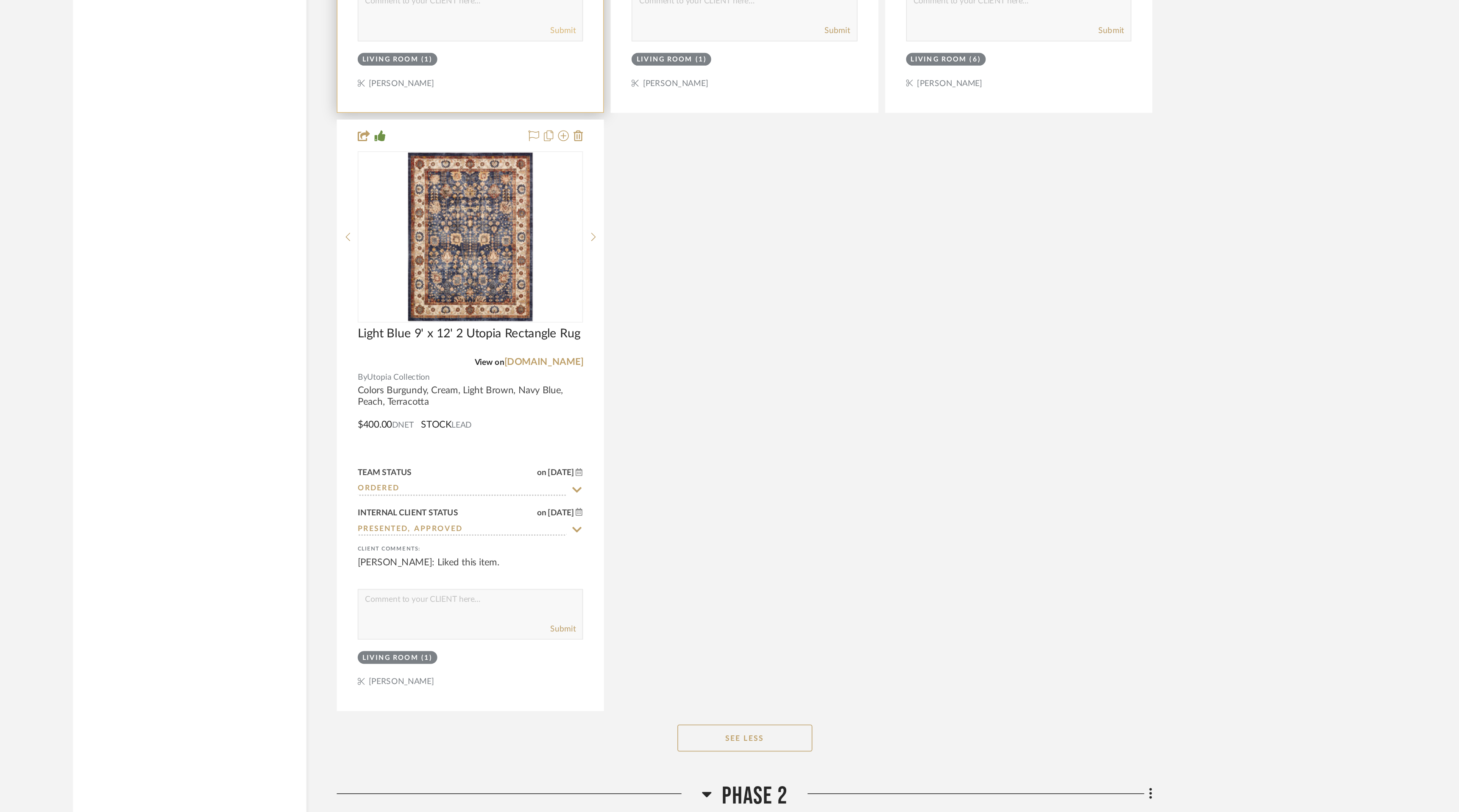
scroll to position [5031, 0]
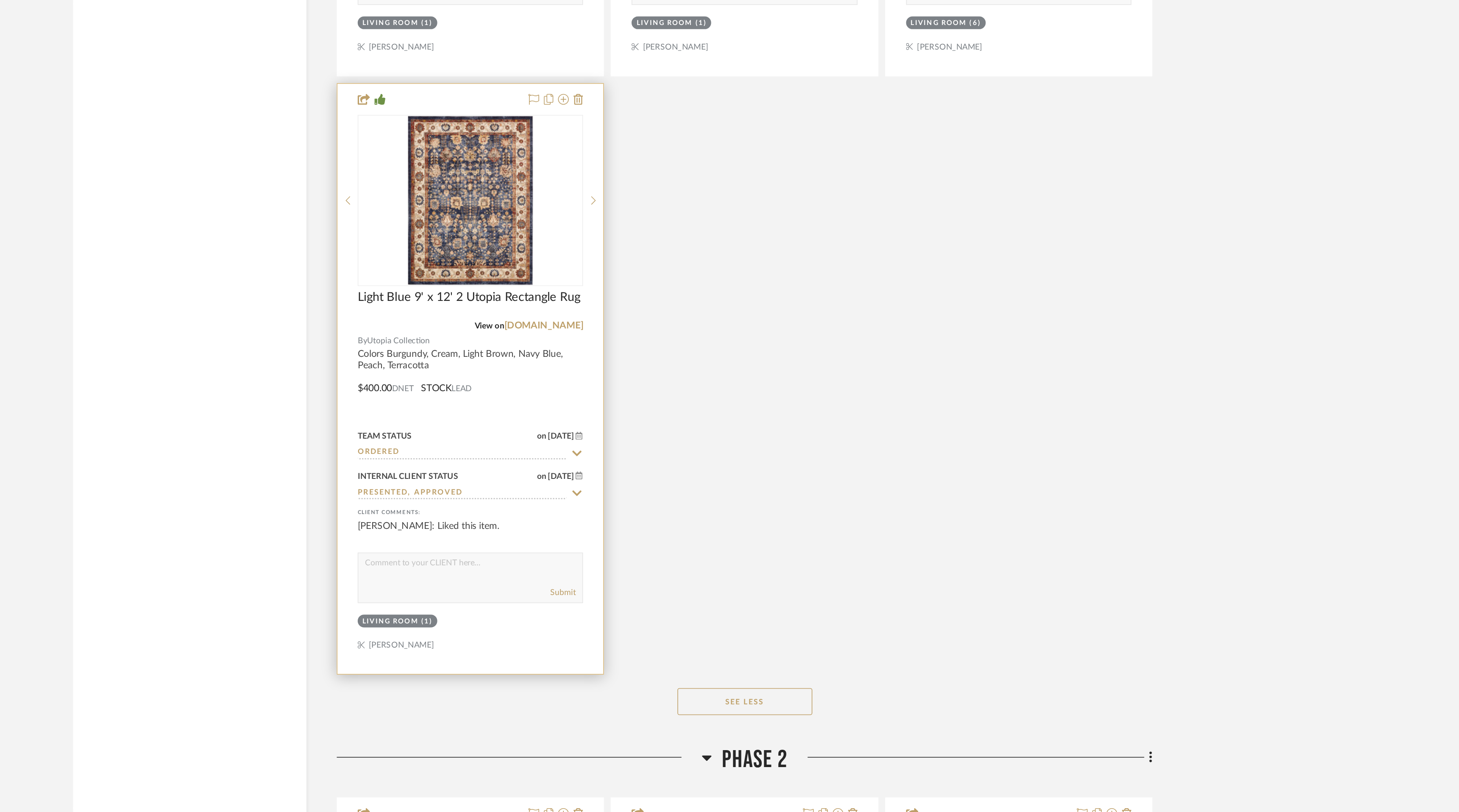
click at [670, 608] on input "Presented, Approved" at bounding box center [635, 612] width 131 height 8
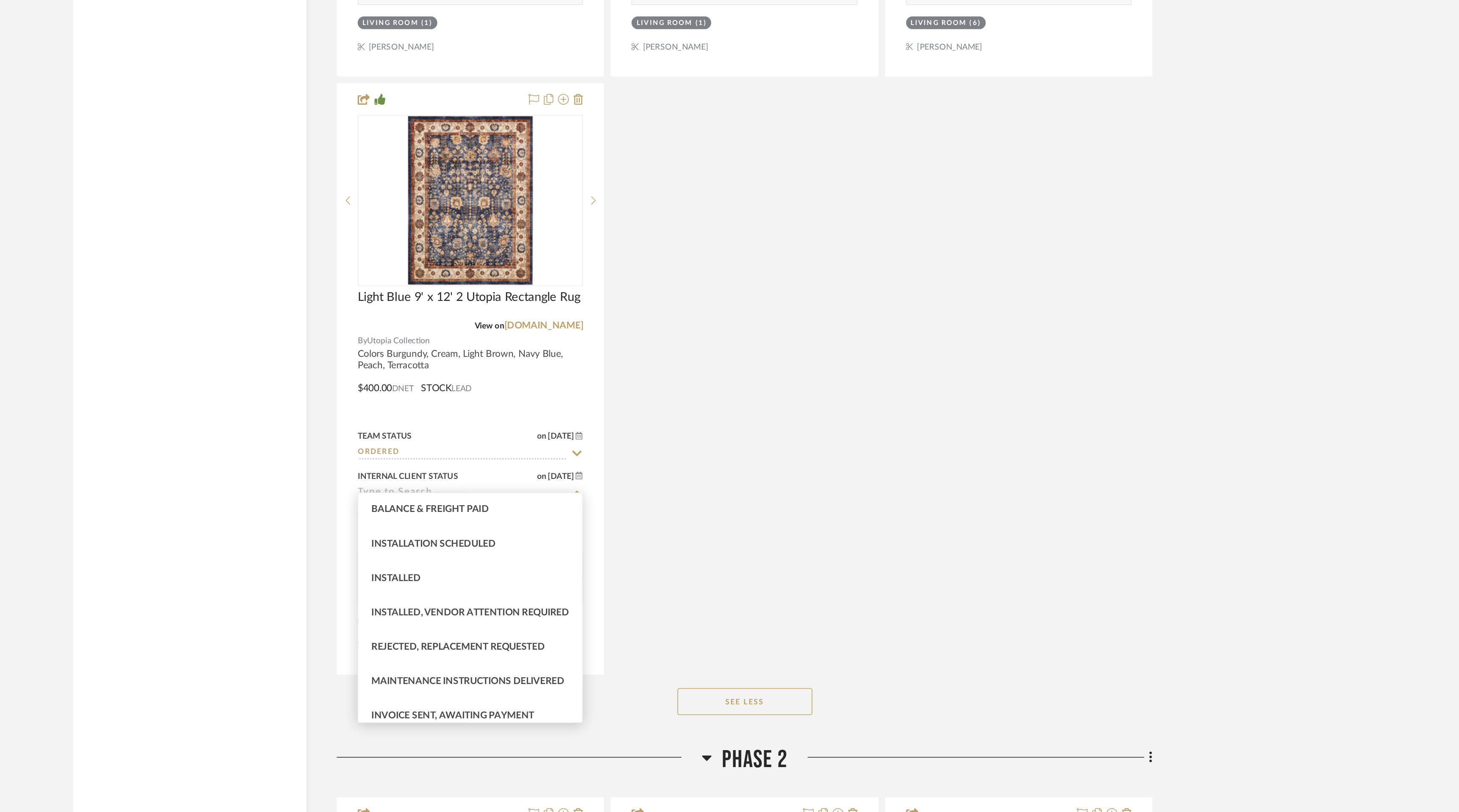
scroll to position [216, 0]
click at [660, 660] on div "Installed" at bounding box center [640, 666] width 140 height 22
type input "8/21/2025"
type input "Installed"
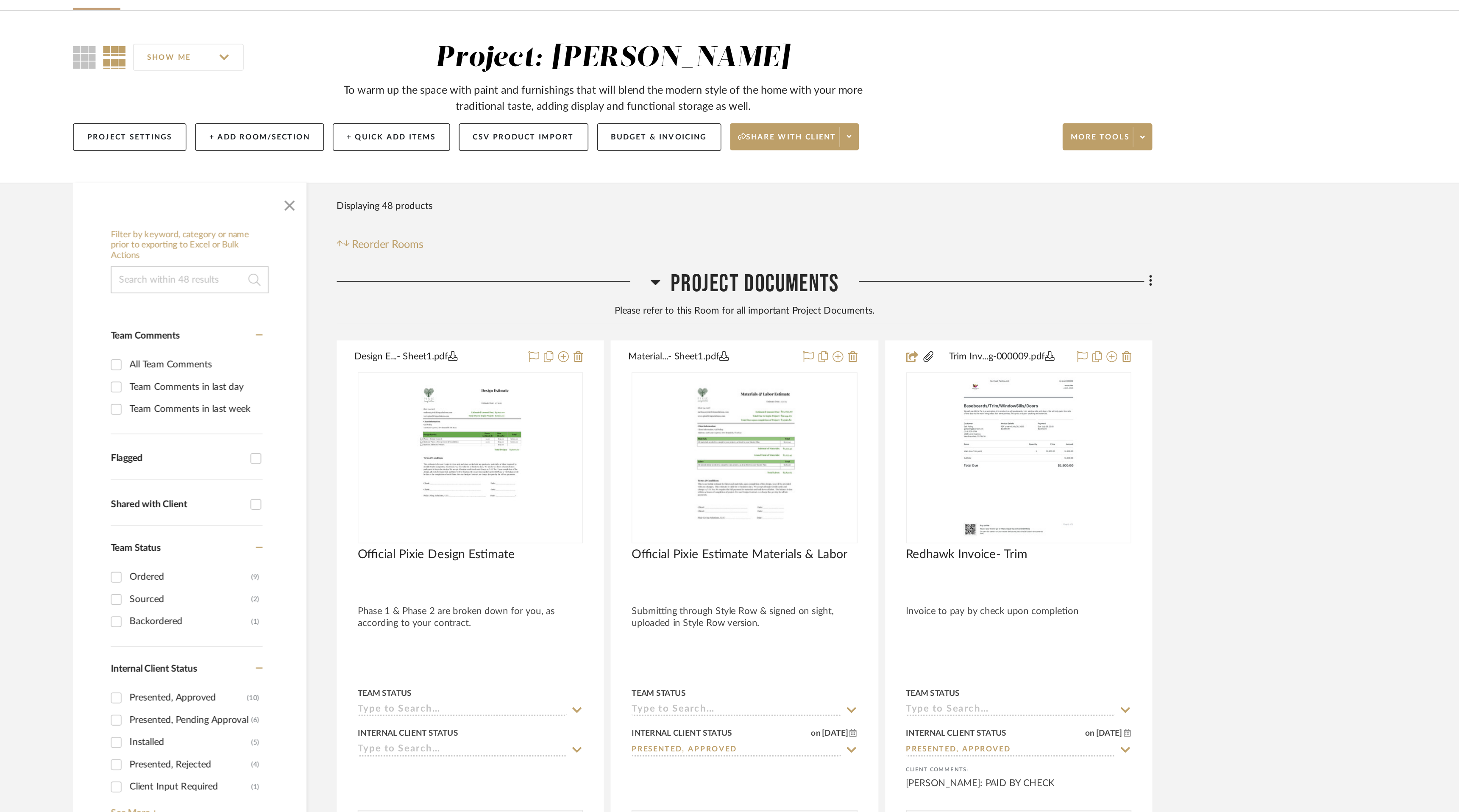
scroll to position [0, 0]
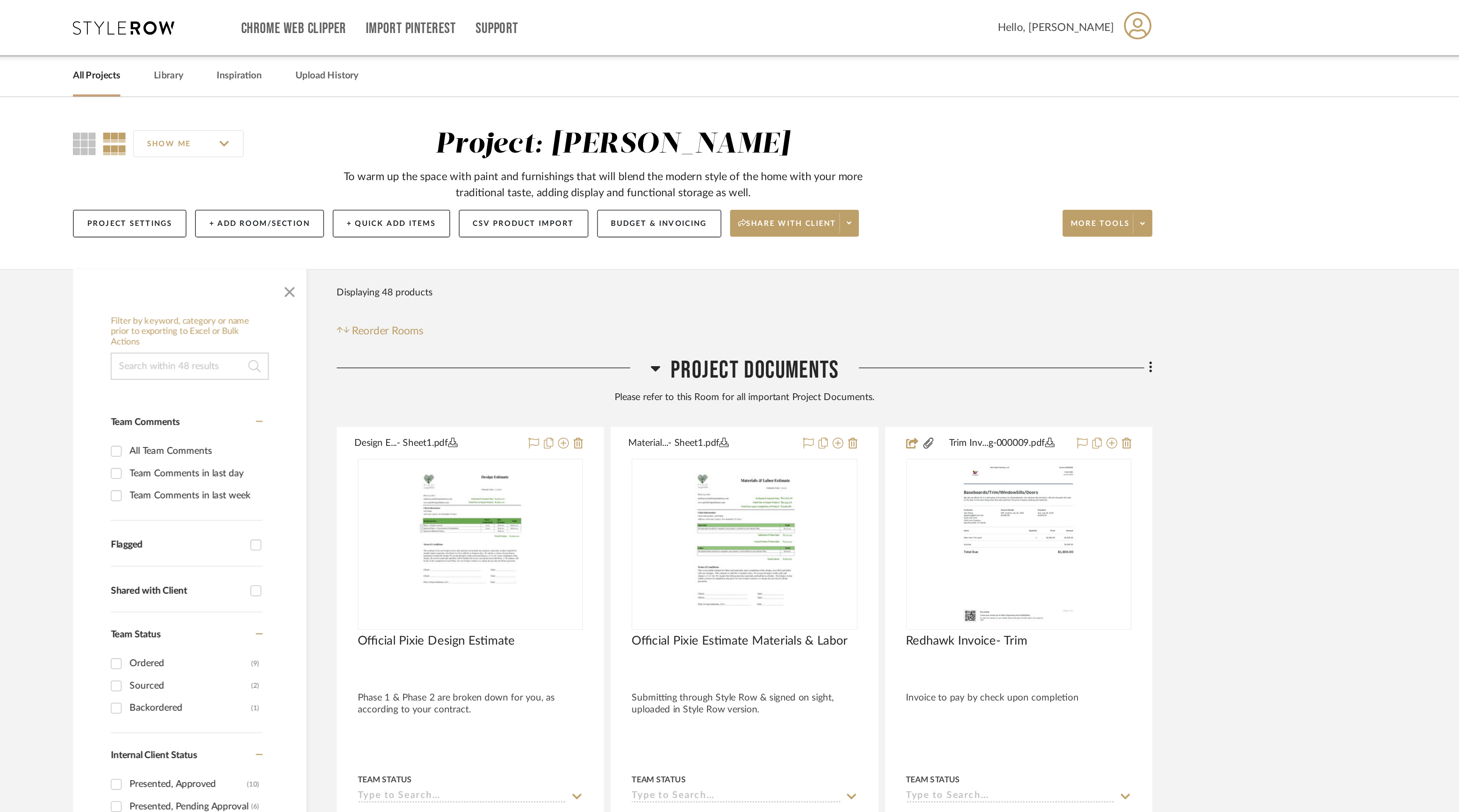
click at [407, 51] on link "All Projects" at bounding box center [405, 48] width 30 height 11
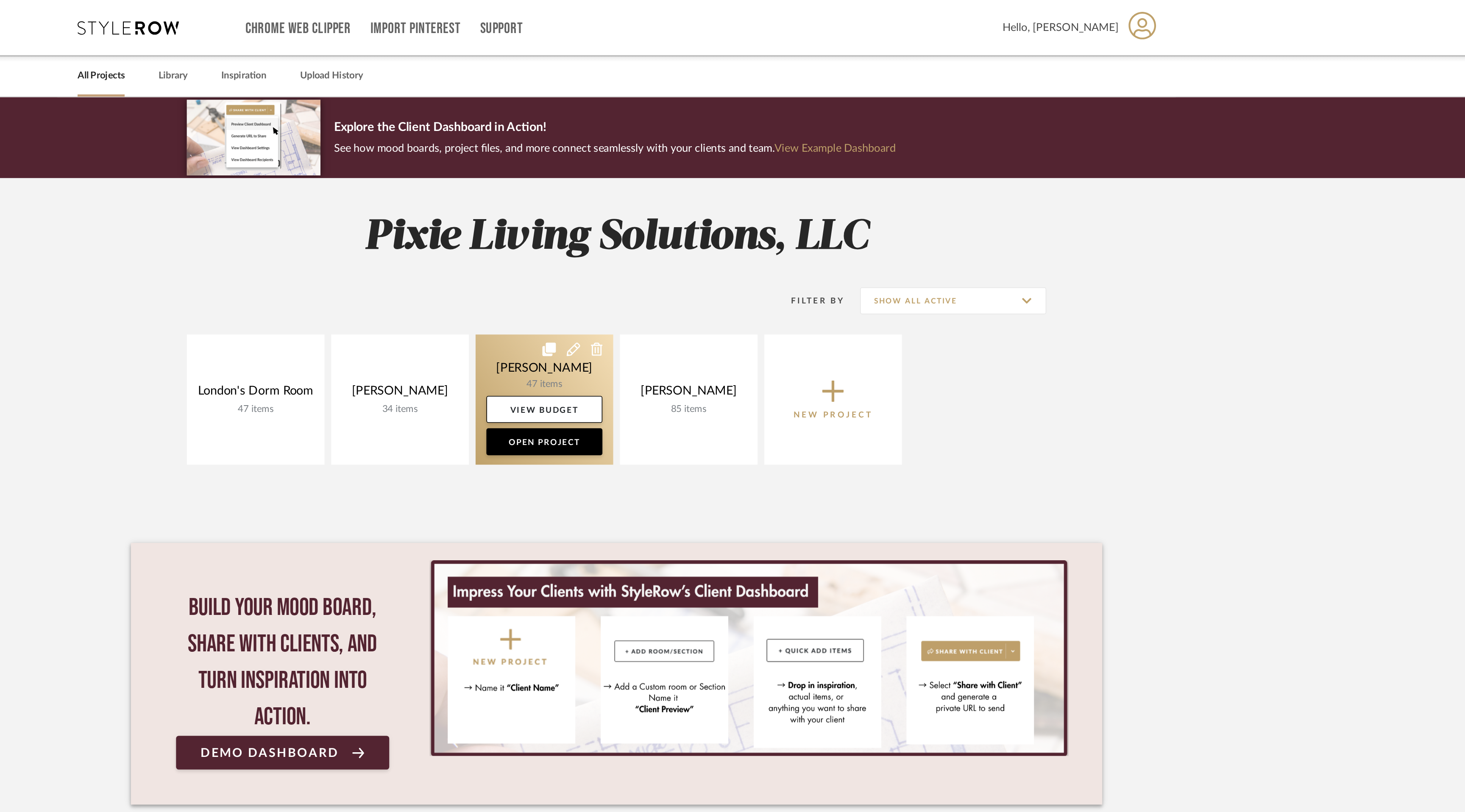
click at [667, 238] on link at bounding box center [687, 251] width 86 height 82
